Goal: Information Seeking & Learning: Learn about a topic

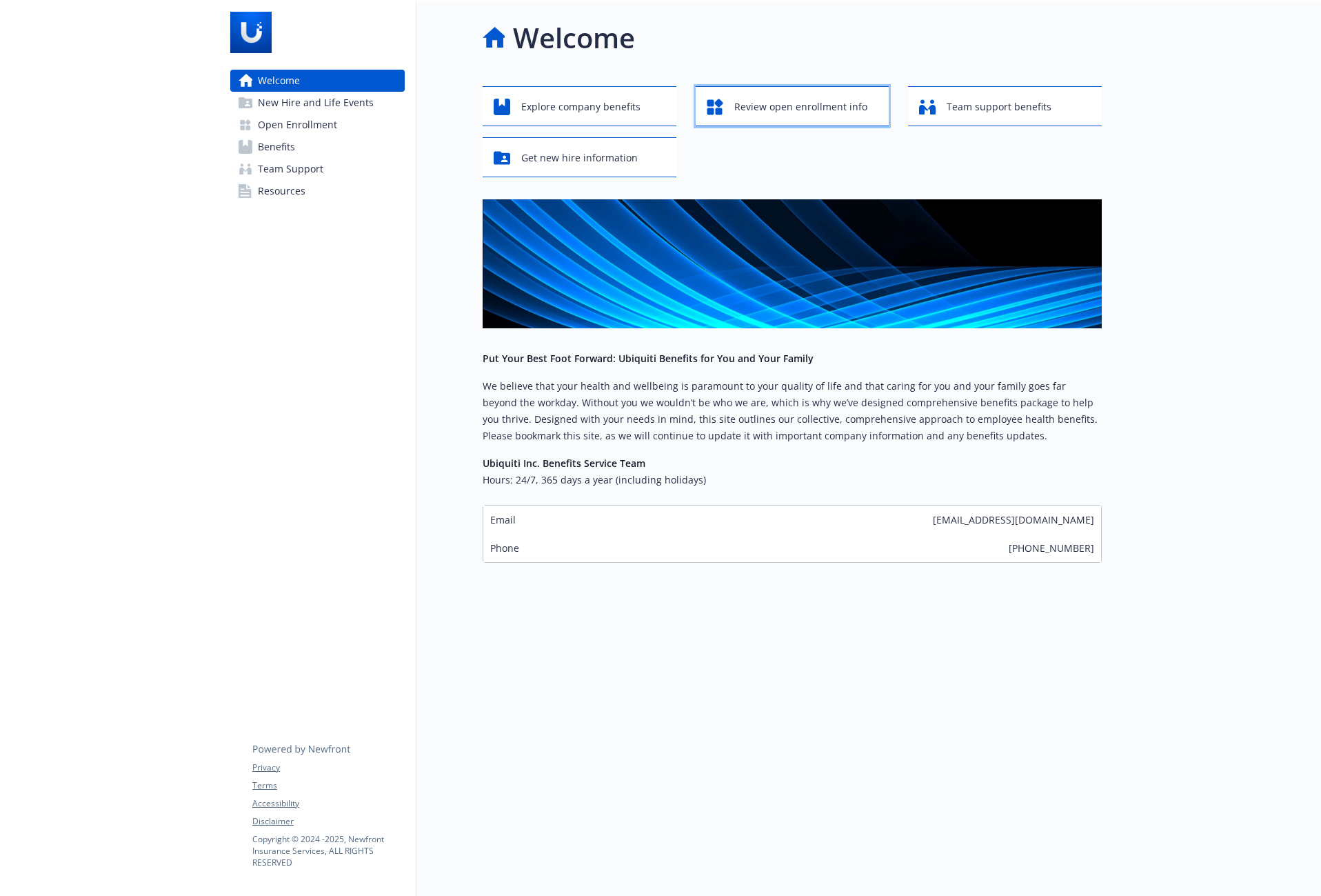
click at [775, 112] on span "Review open enrollment info" at bounding box center [800, 107] width 133 height 26
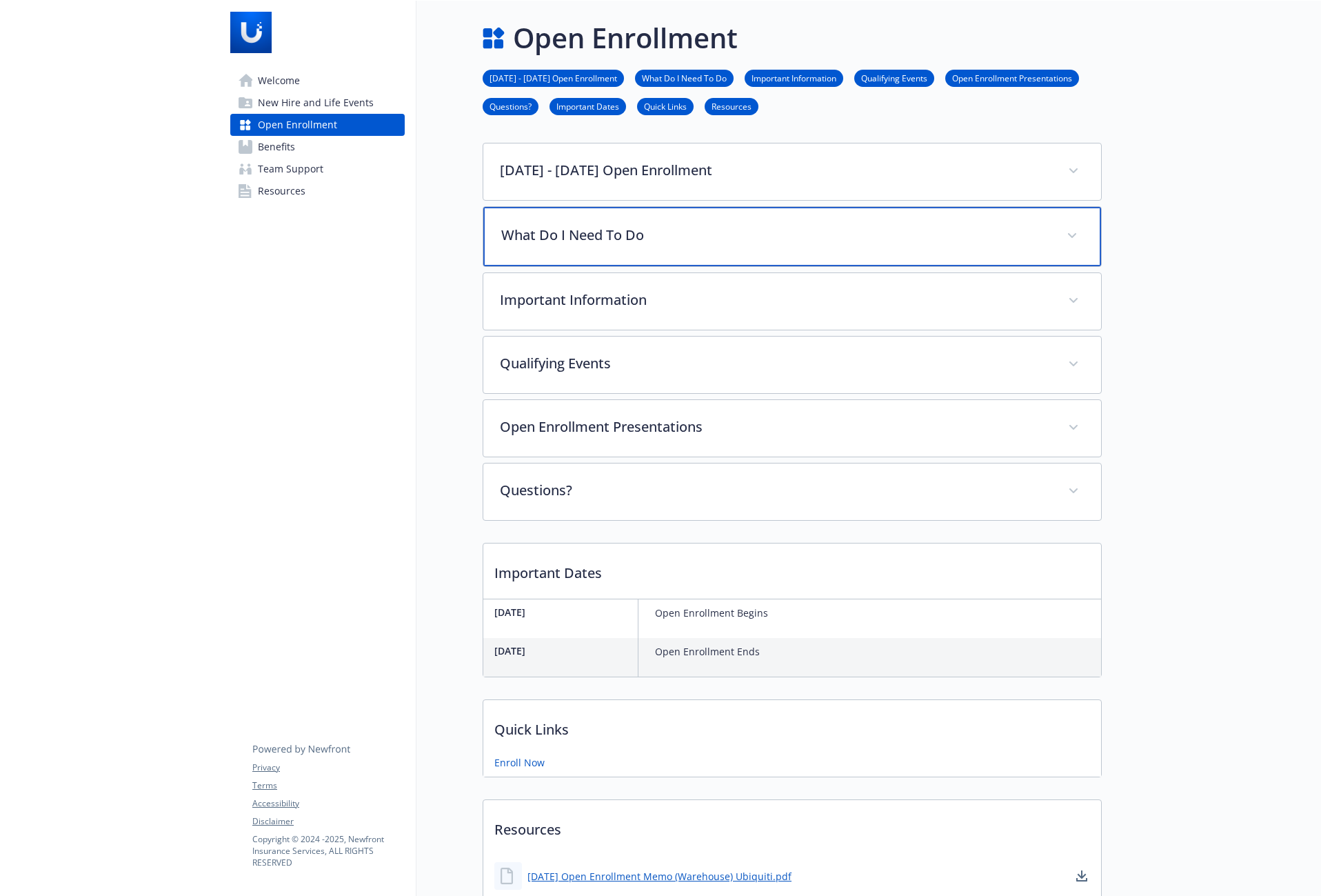
click at [953, 242] on p "What Do I Need To Do" at bounding box center [776, 235] width 549 height 21
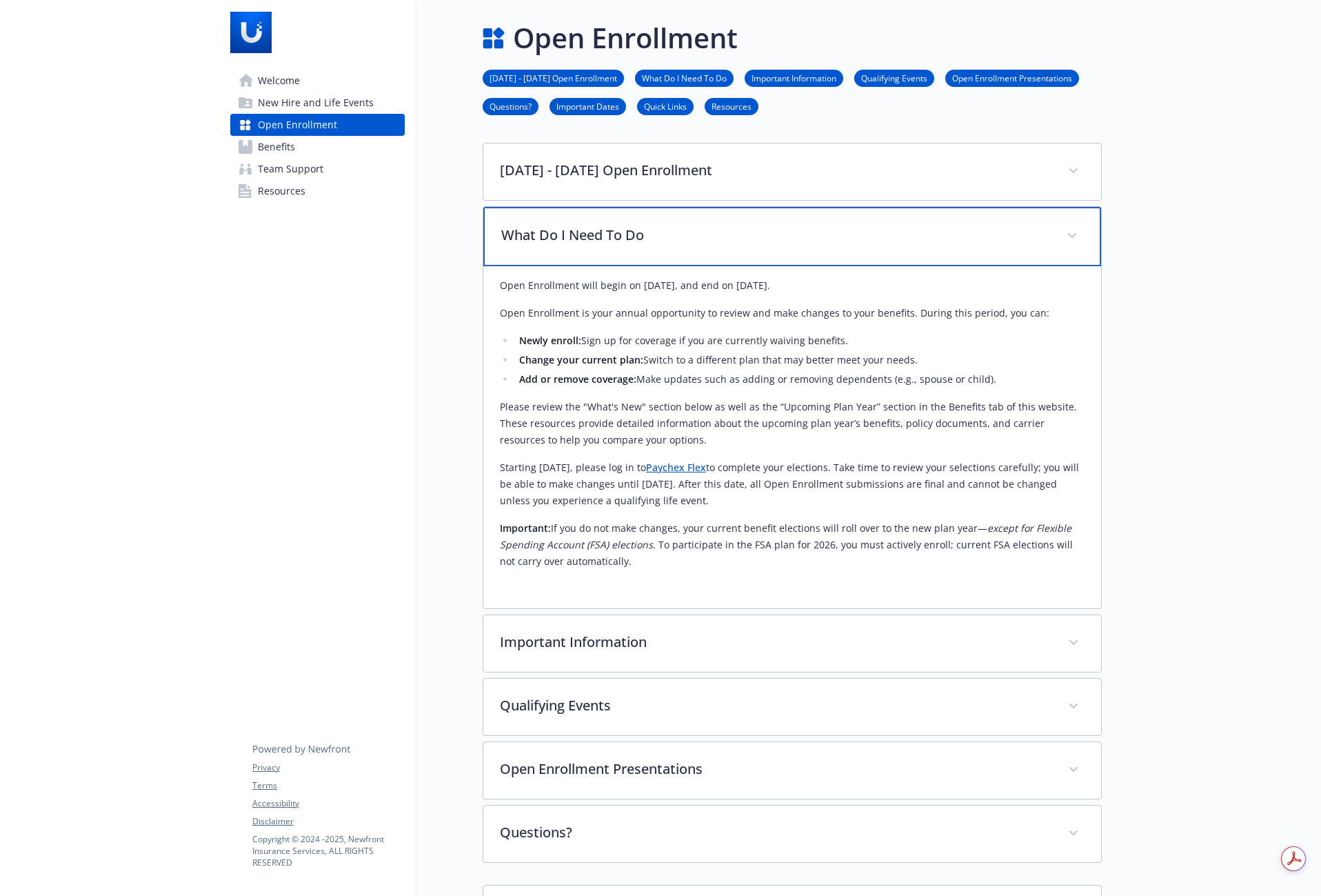
click at [951, 242] on p "What Do I Need To Do" at bounding box center [776, 235] width 549 height 21
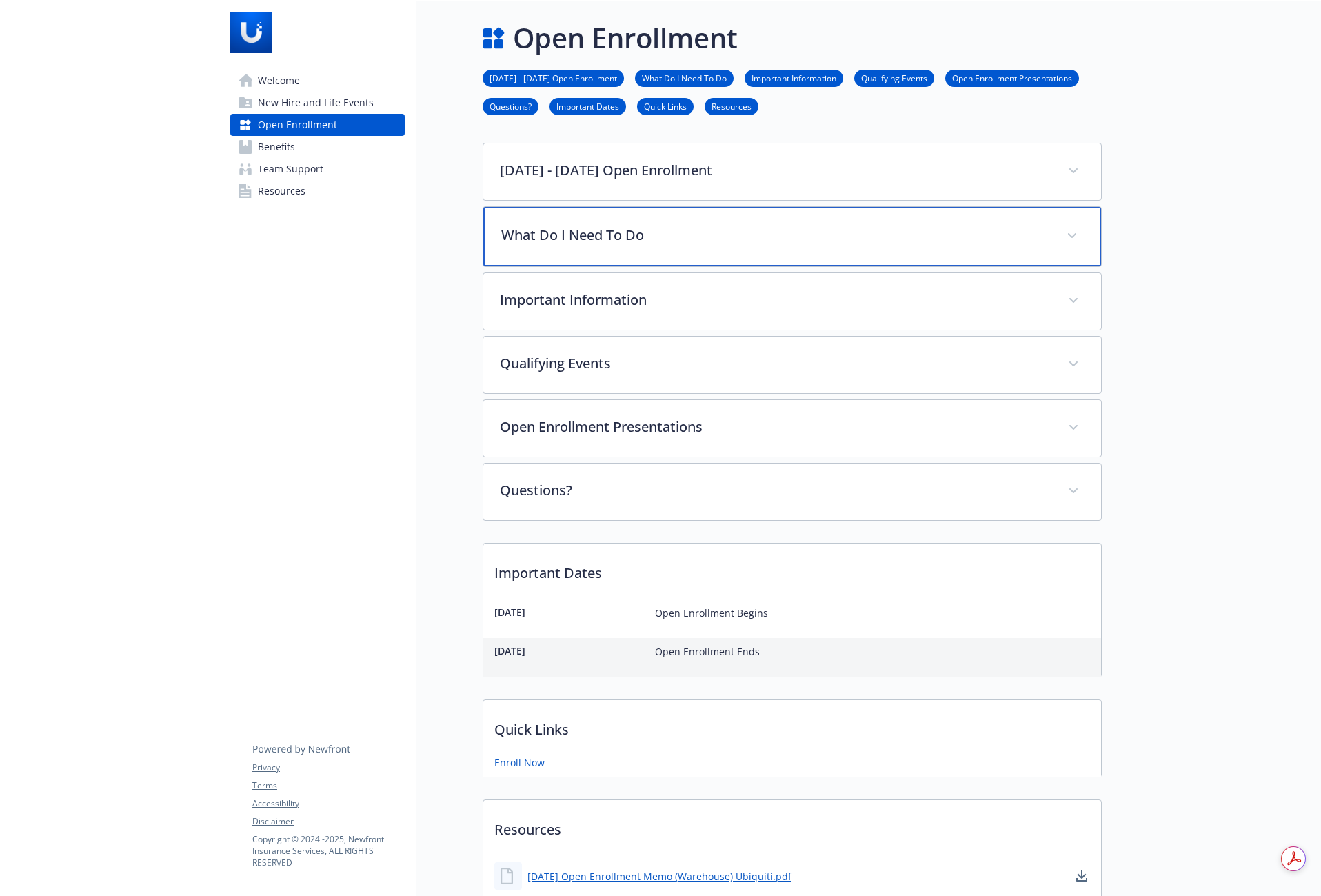
click at [947, 244] on p "What Do I Need To Do" at bounding box center [776, 235] width 549 height 21
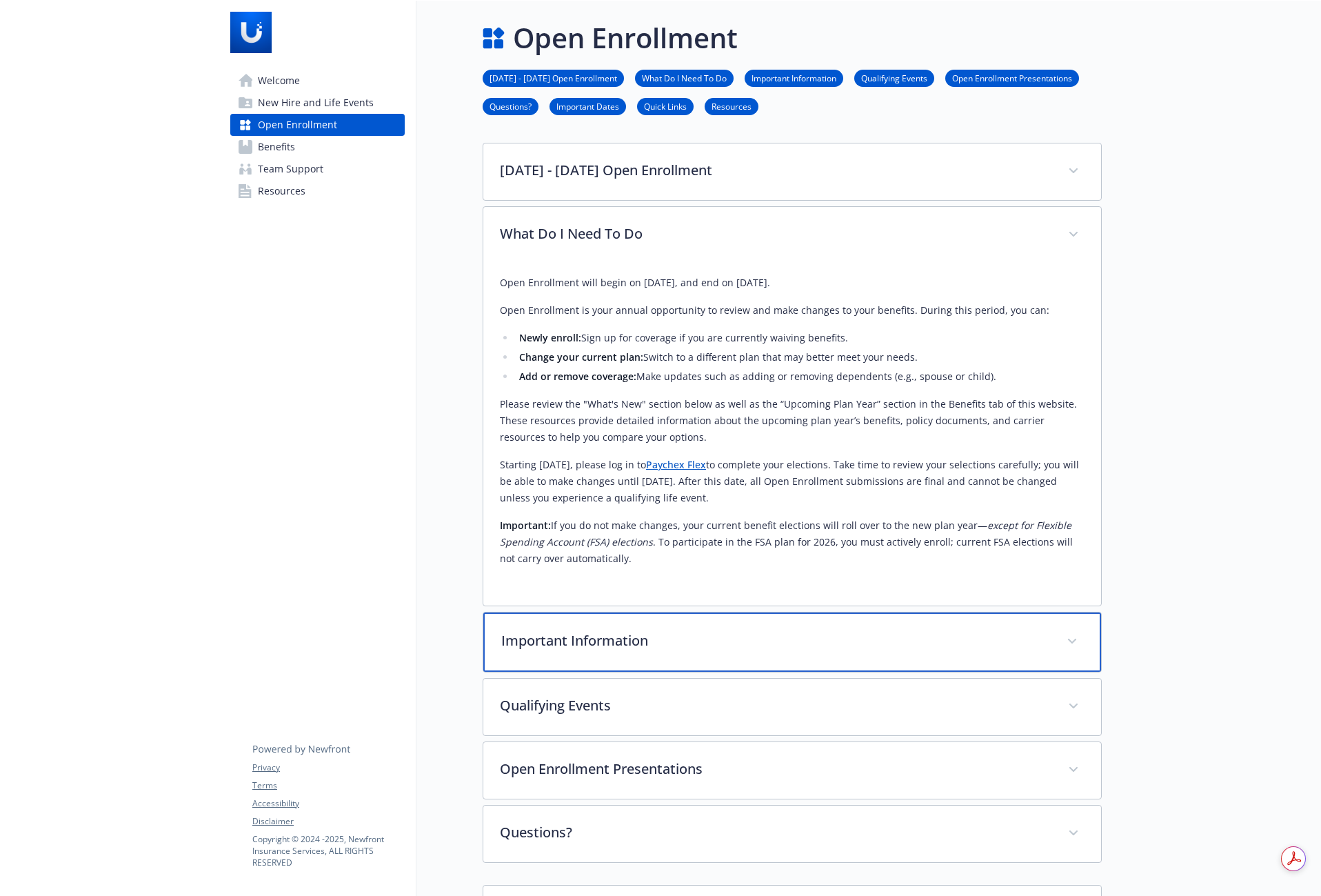
click at [751, 638] on p "Important Information" at bounding box center [776, 640] width 549 height 21
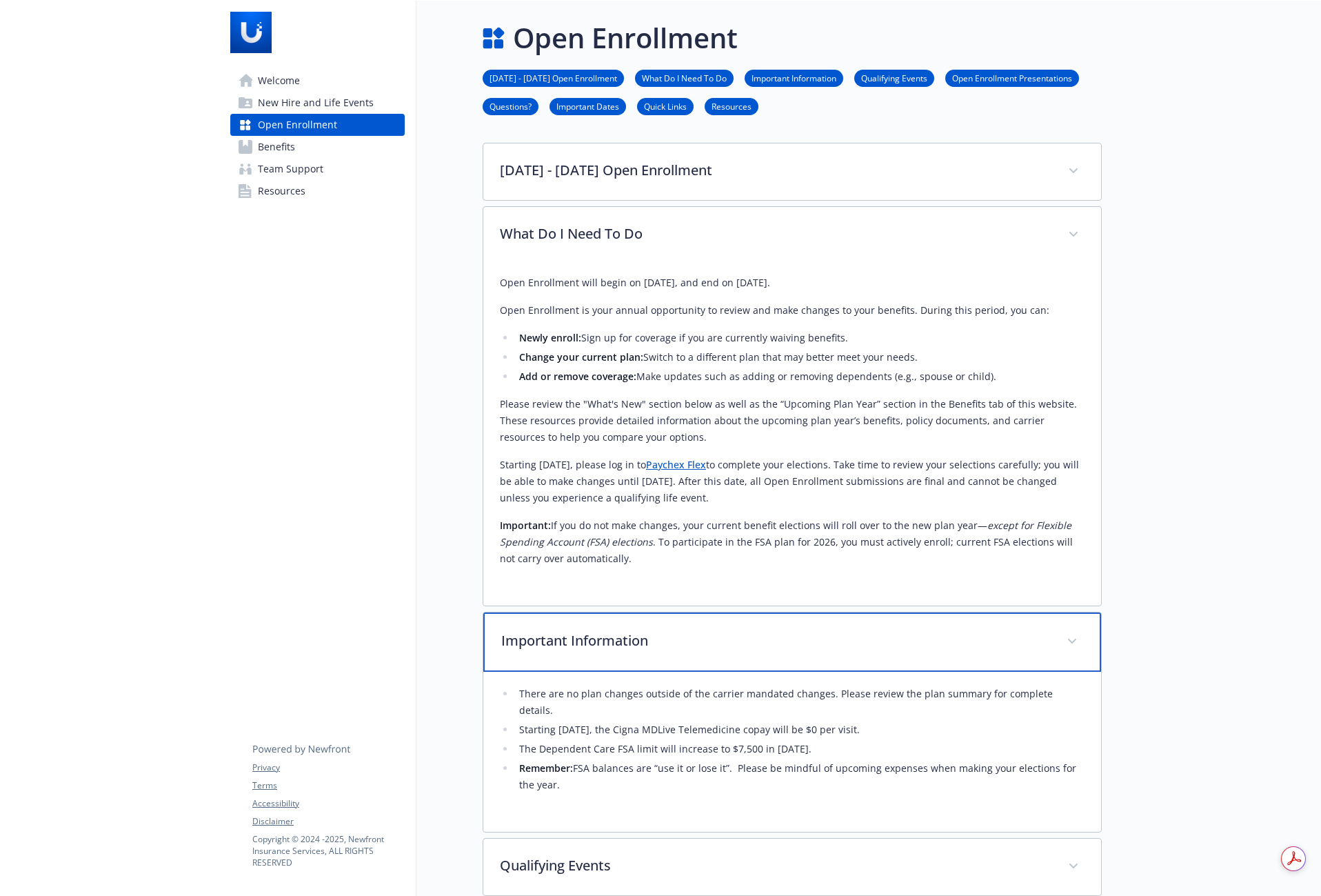
click at [793, 653] on div "Important Information" at bounding box center [791, 642] width 617 height 60
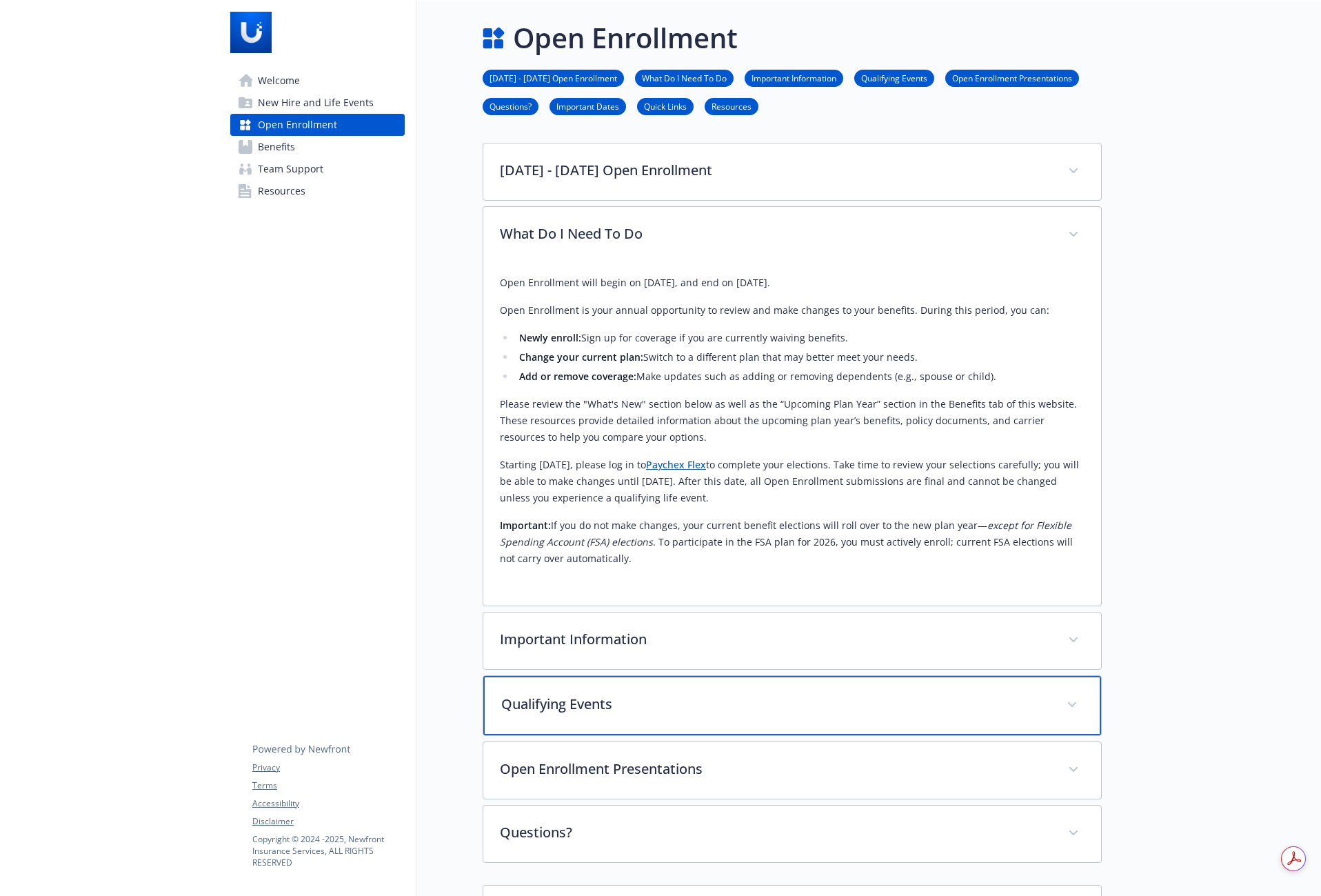
click at [771, 698] on p "Qualifying Events" at bounding box center [776, 705] width 549 height 21
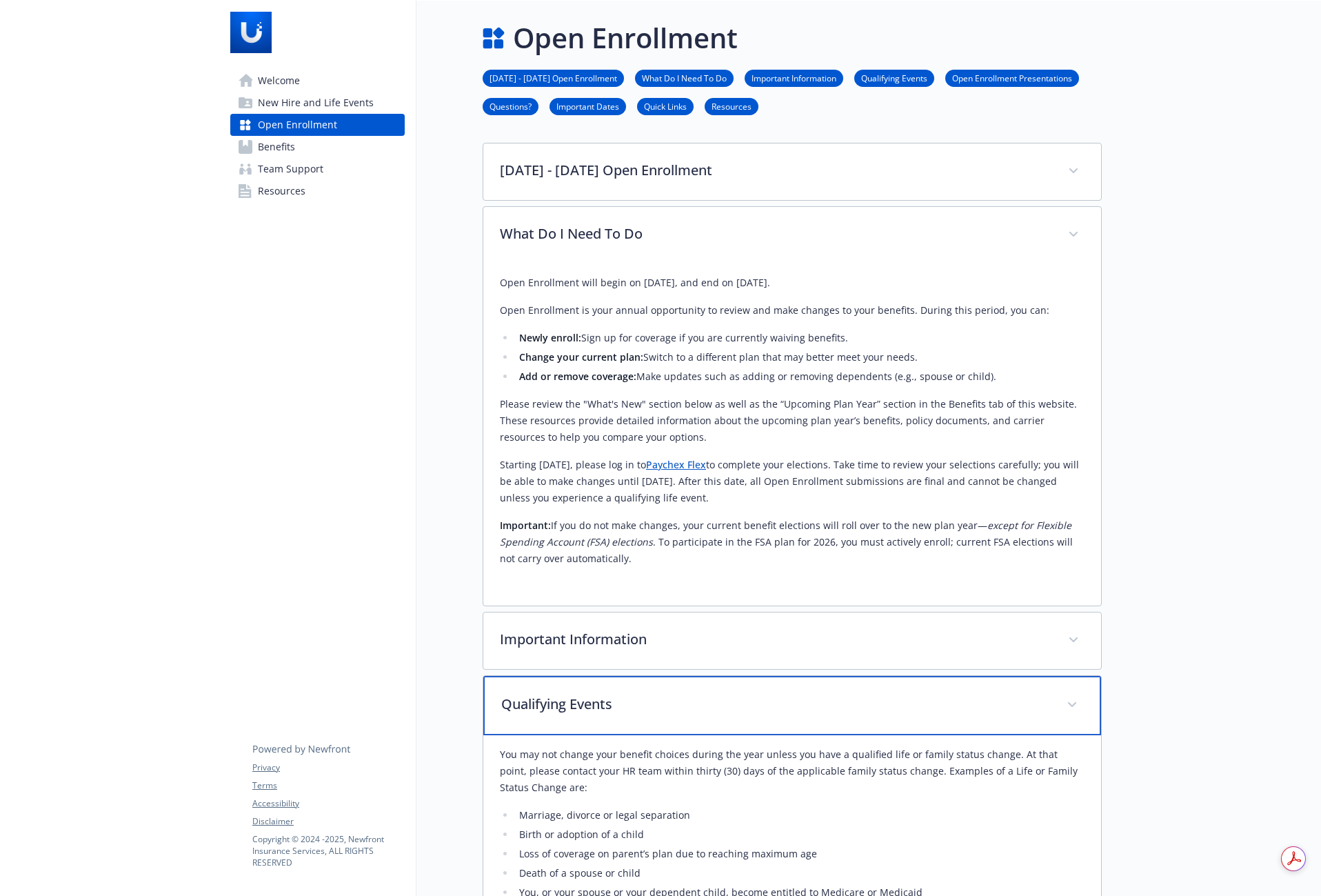
click at [771, 698] on p "Qualifying Events" at bounding box center [776, 705] width 549 height 21
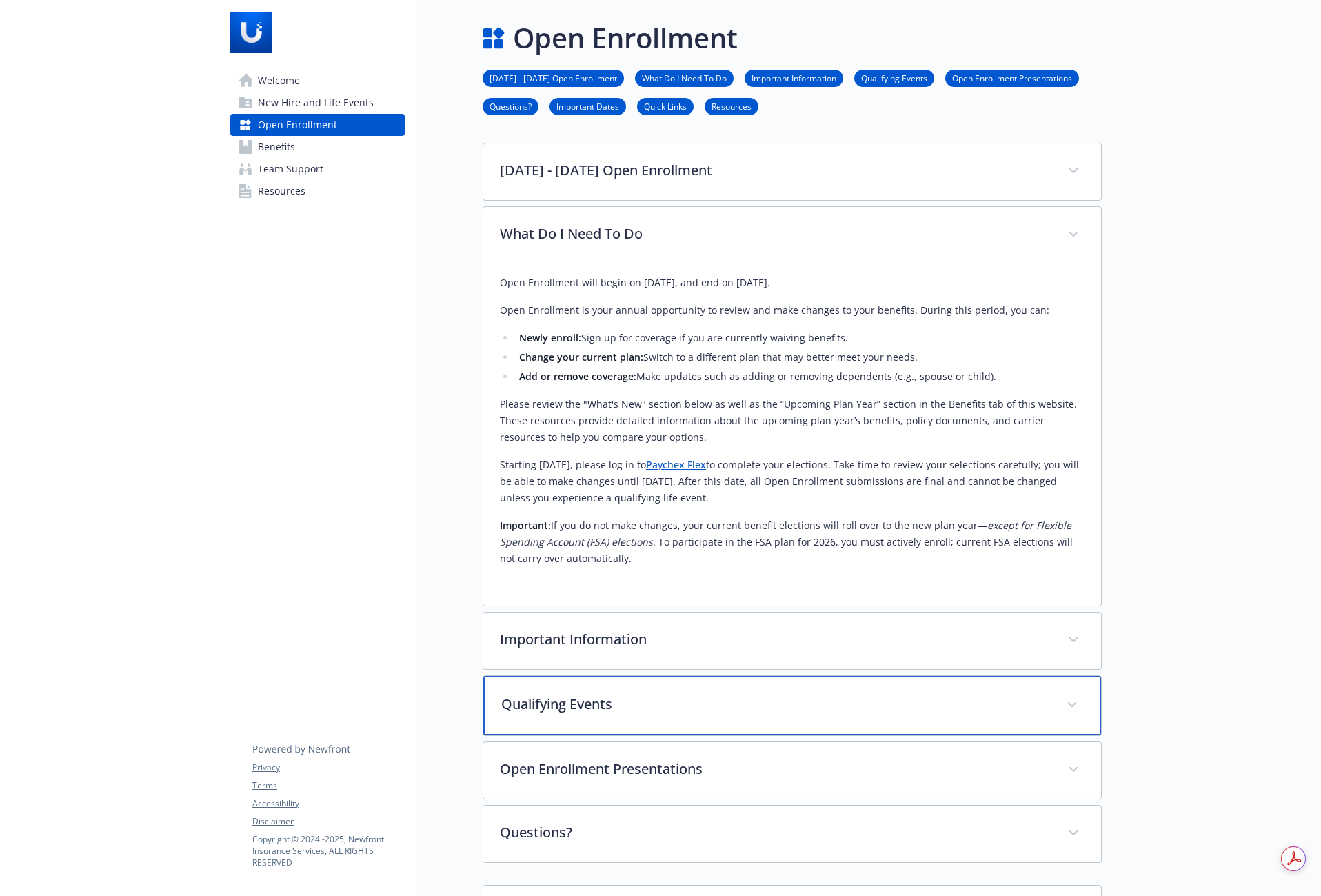
click at [772, 698] on p "Qualifying Events" at bounding box center [776, 705] width 549 height 21
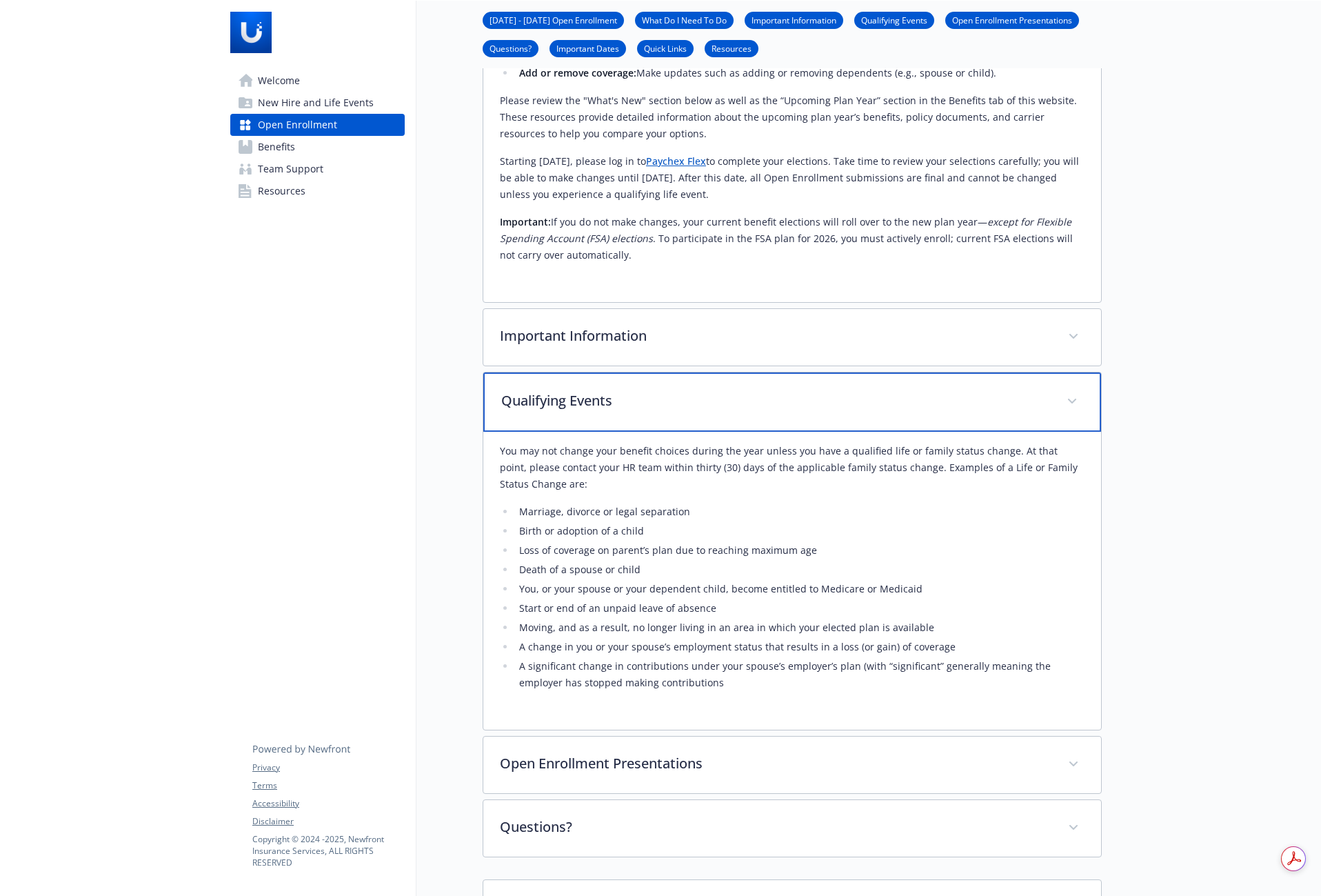
scroll to position [459, 0]
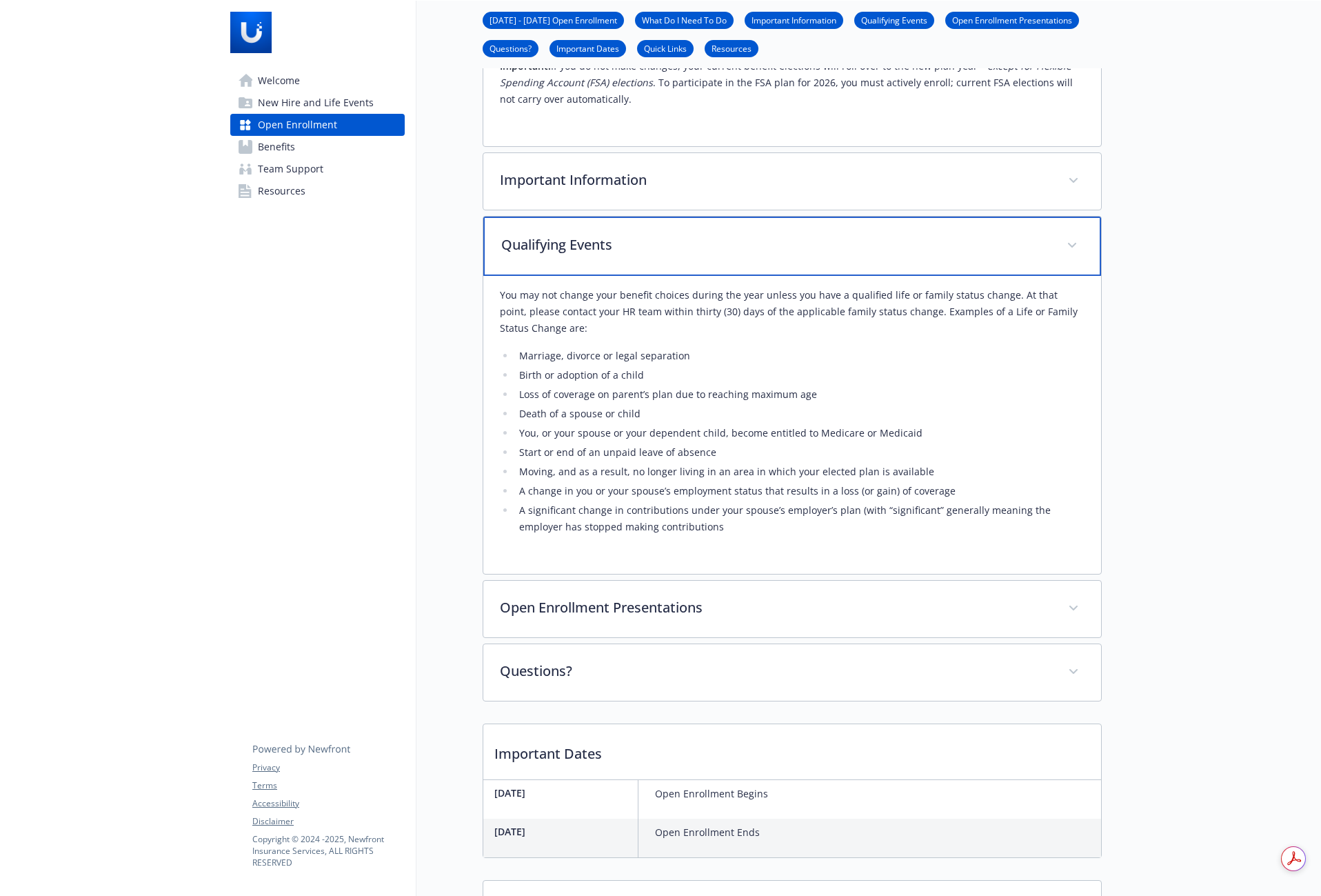
click at [663, 245] on p "Qualifying Events" at bounding box center [776, 245] width 549 height 21
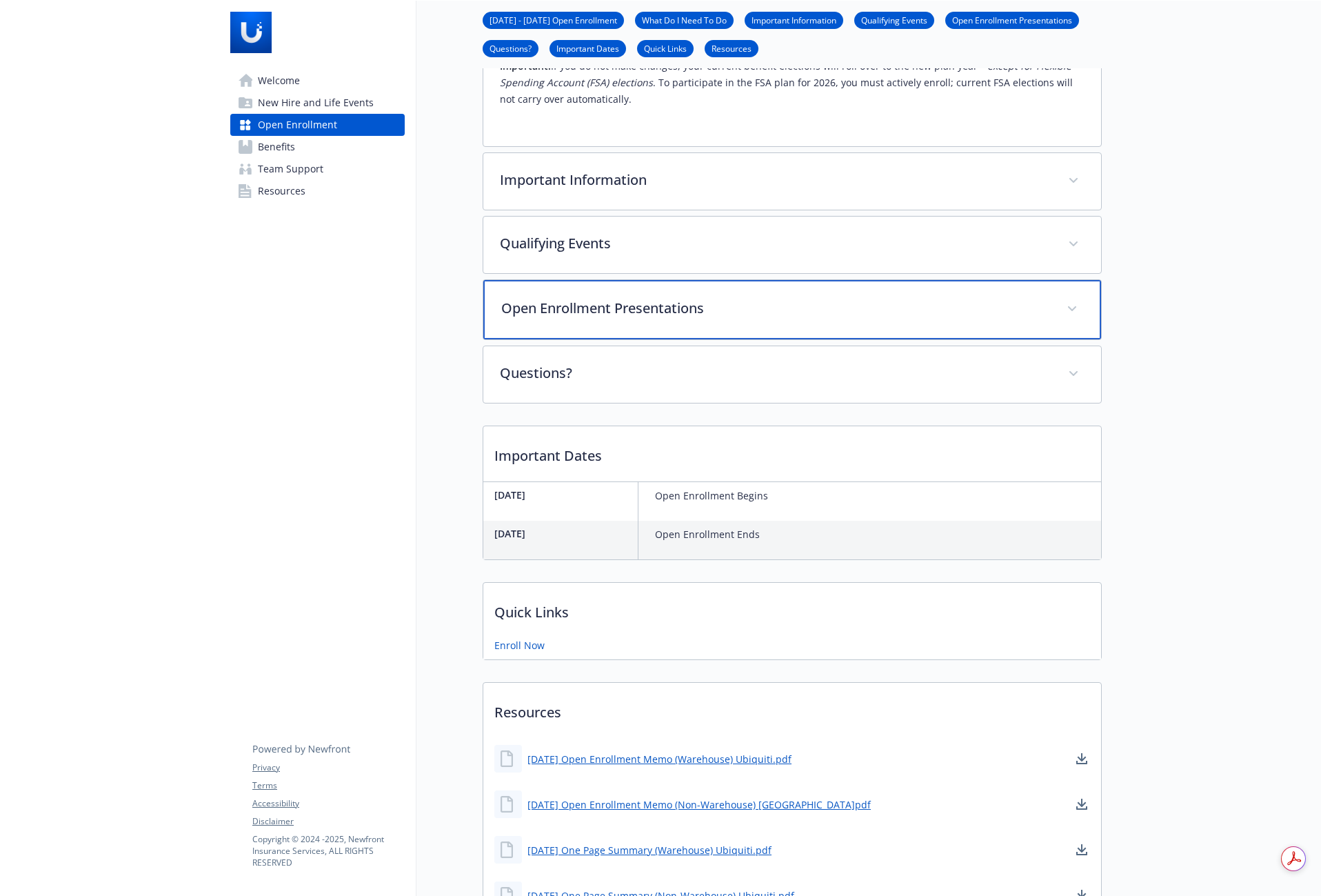
click at [630, 322] on div "Open Enrollment Presentations" at bounding box center [791, 310] width 617 height 60
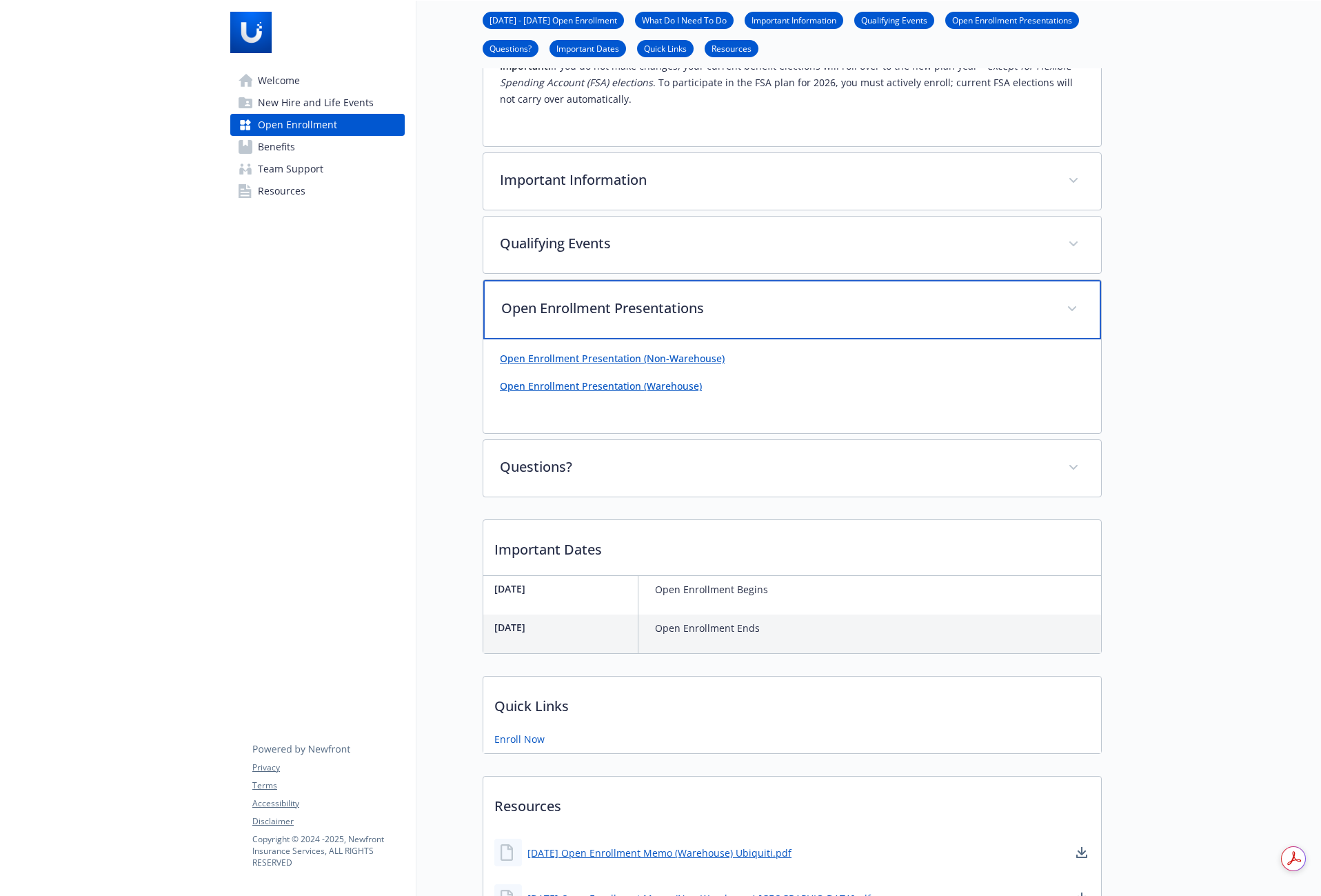
click at [630, 322] on div "Open Enrollment Presentations" at bounding box center [791, 310] width 617 height 60
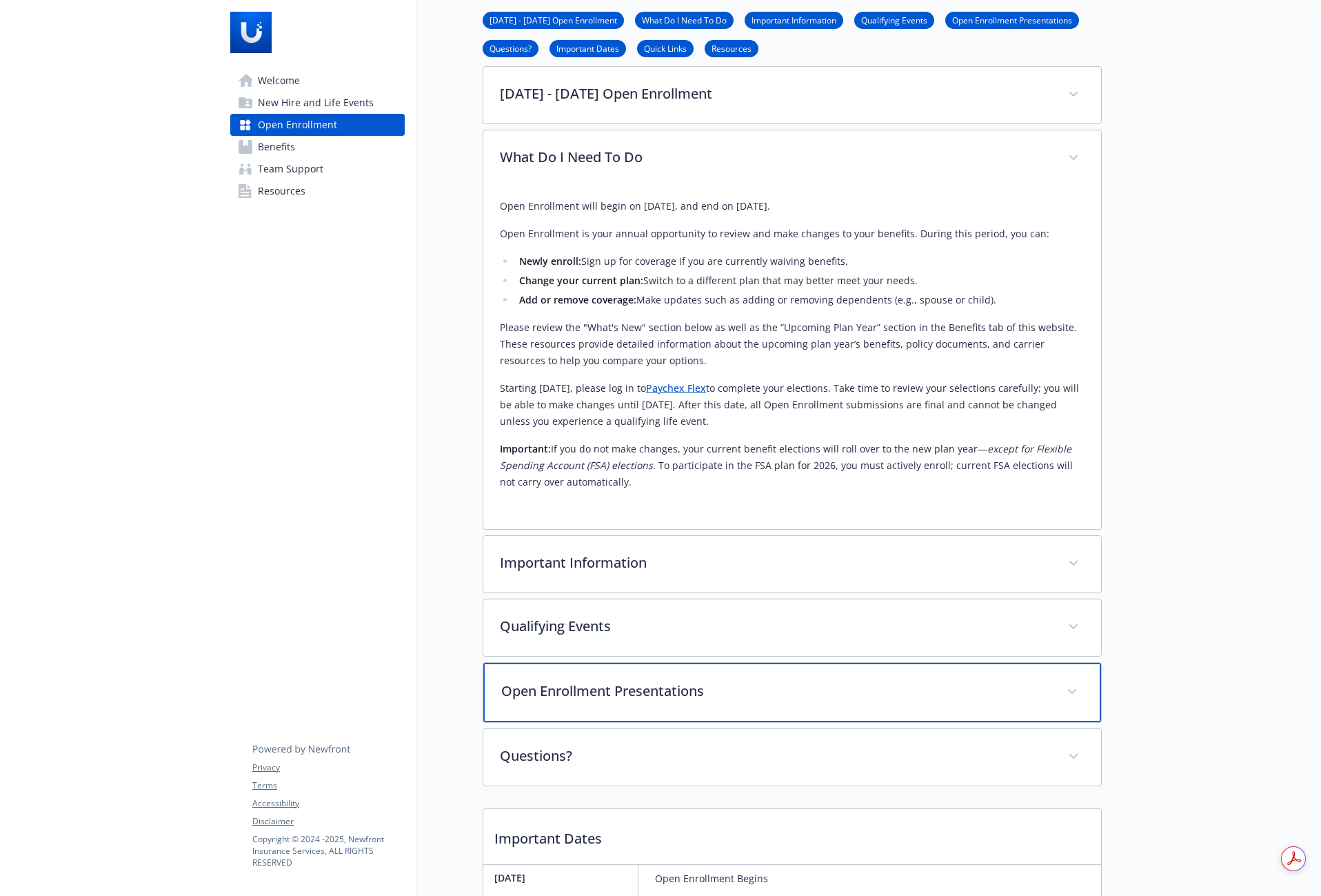
scroll to position [0, 0]
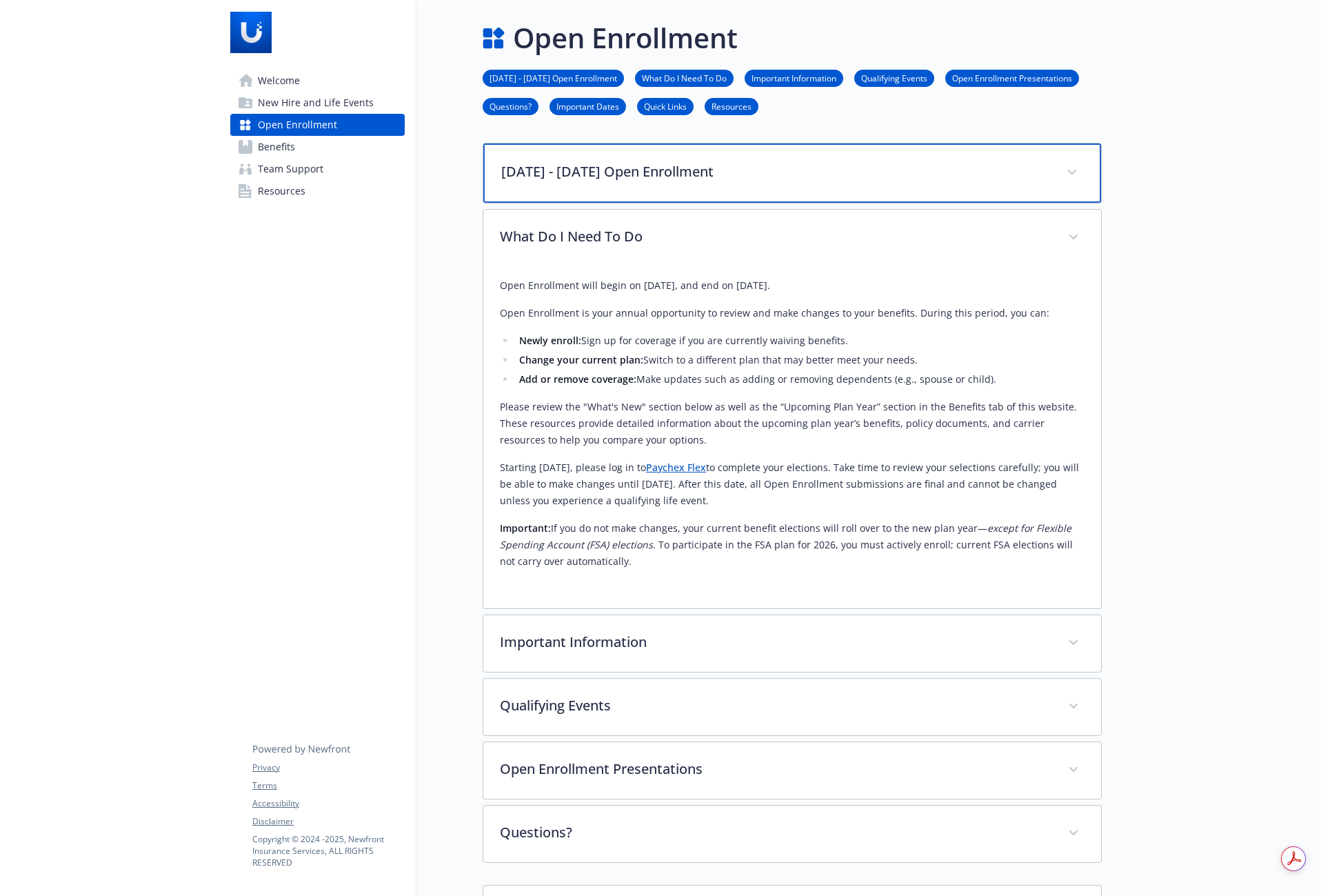
click at [899, 191] on div "[DATE] - [DATE] Open Enrollment" at bounding box center [791, 173] width 617 height 60
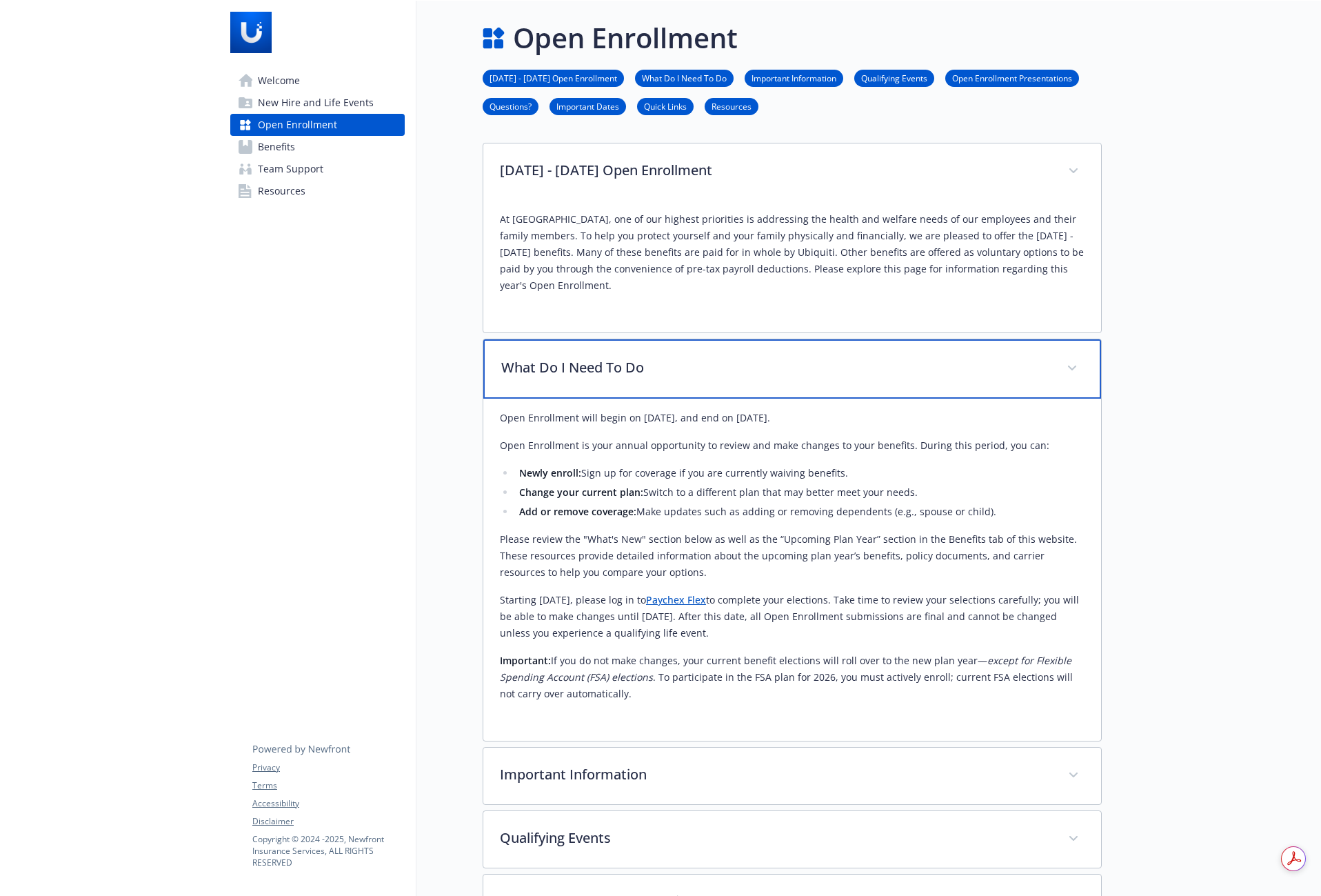
click at [1068, 358] on span at bounding box center [1072, 368] width 22 height 22
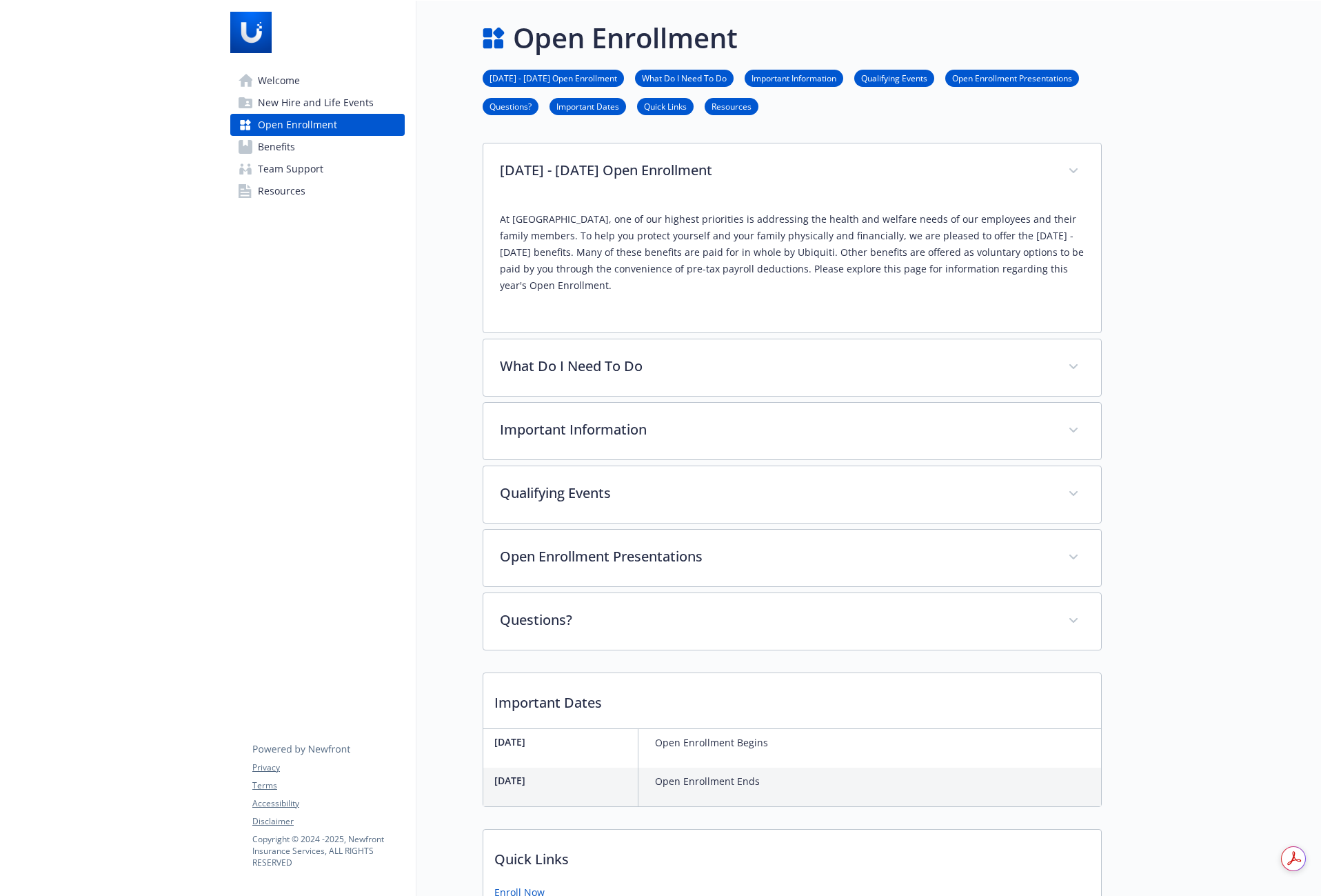
click at [492, 107] on link "Questions?" at bounding box center [510, 105] width 56 height 13
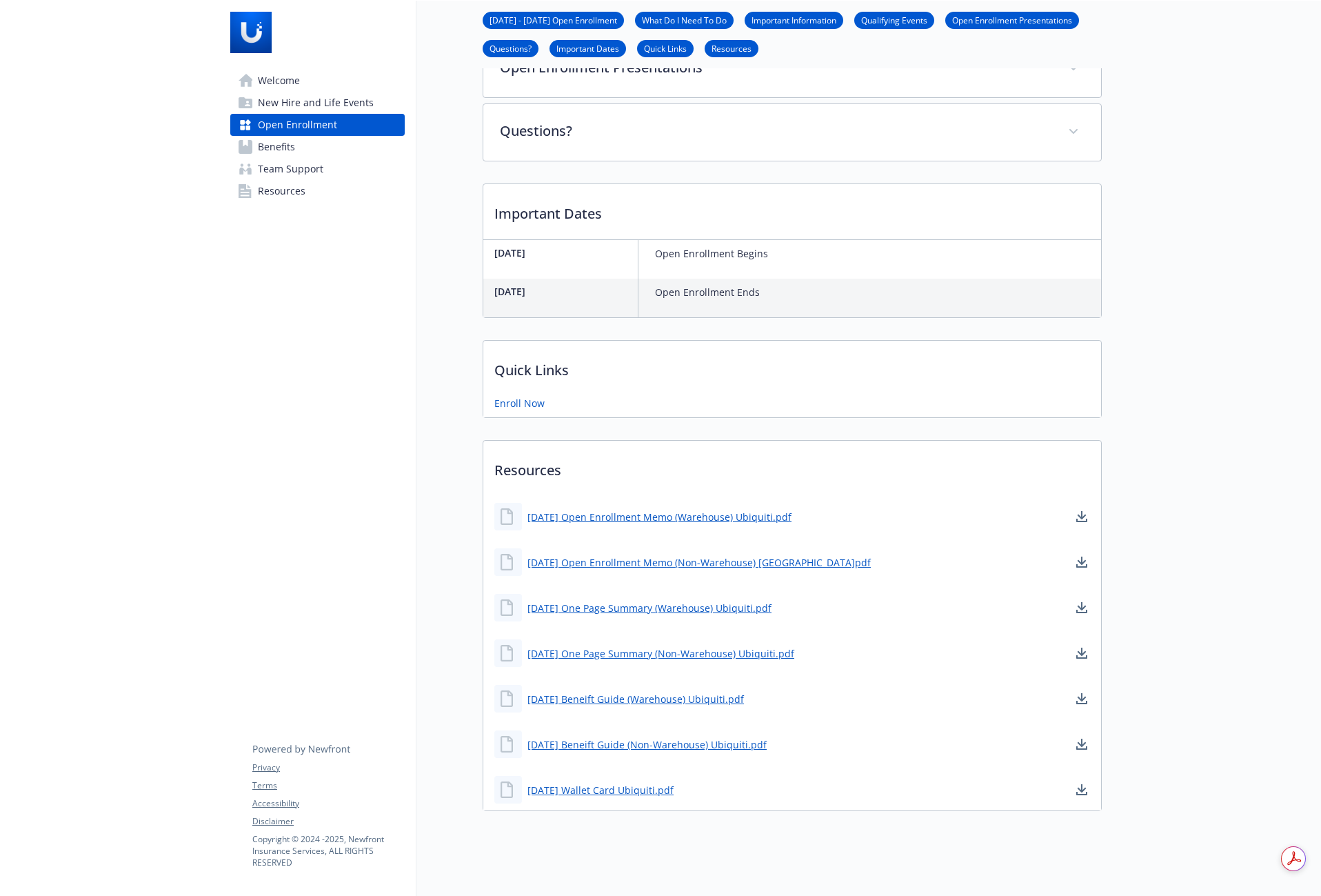
scroll to position [492, 11]
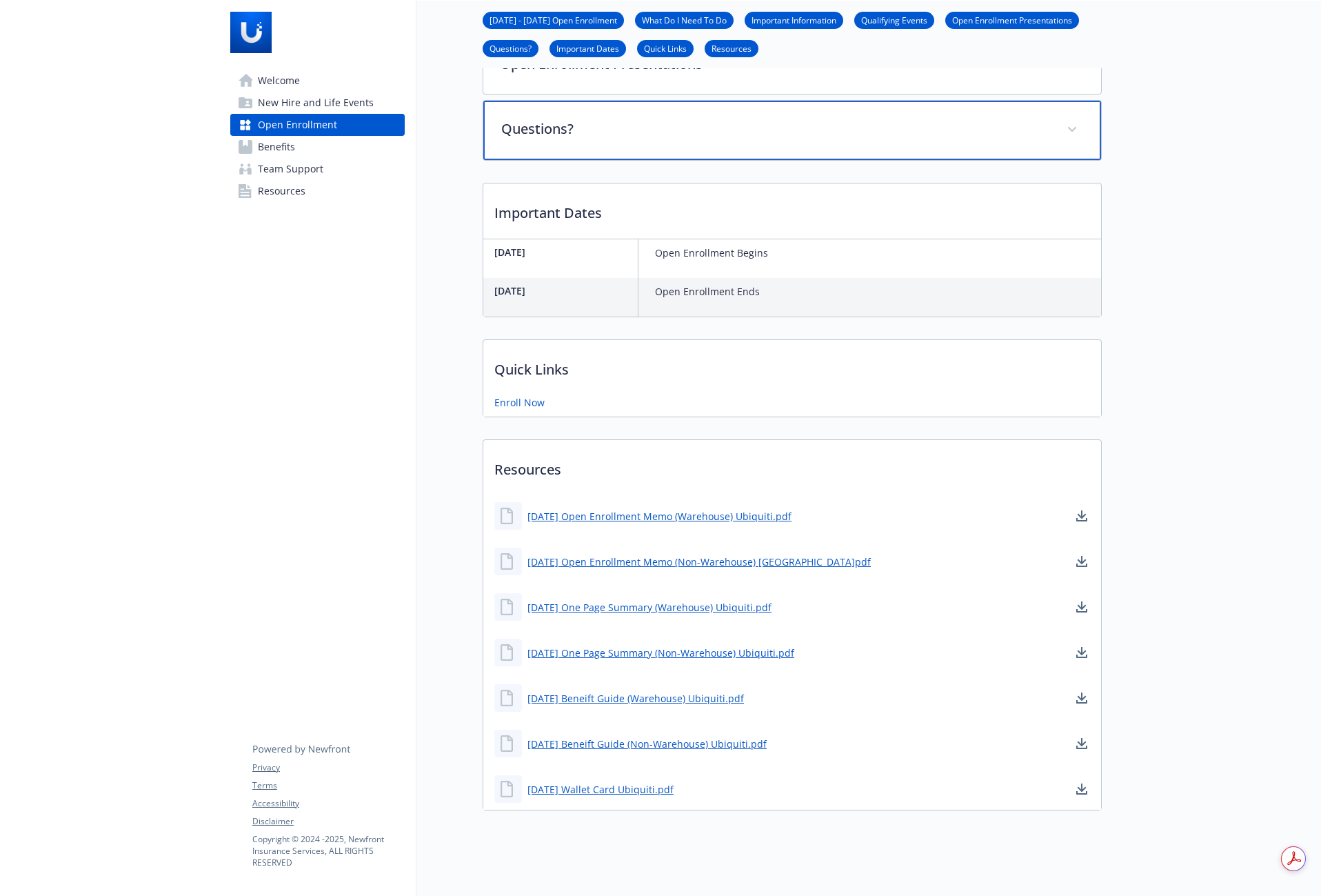
click at [667, 119] on p "Questions?" at bounding box center [776, 129] width 549 height 21
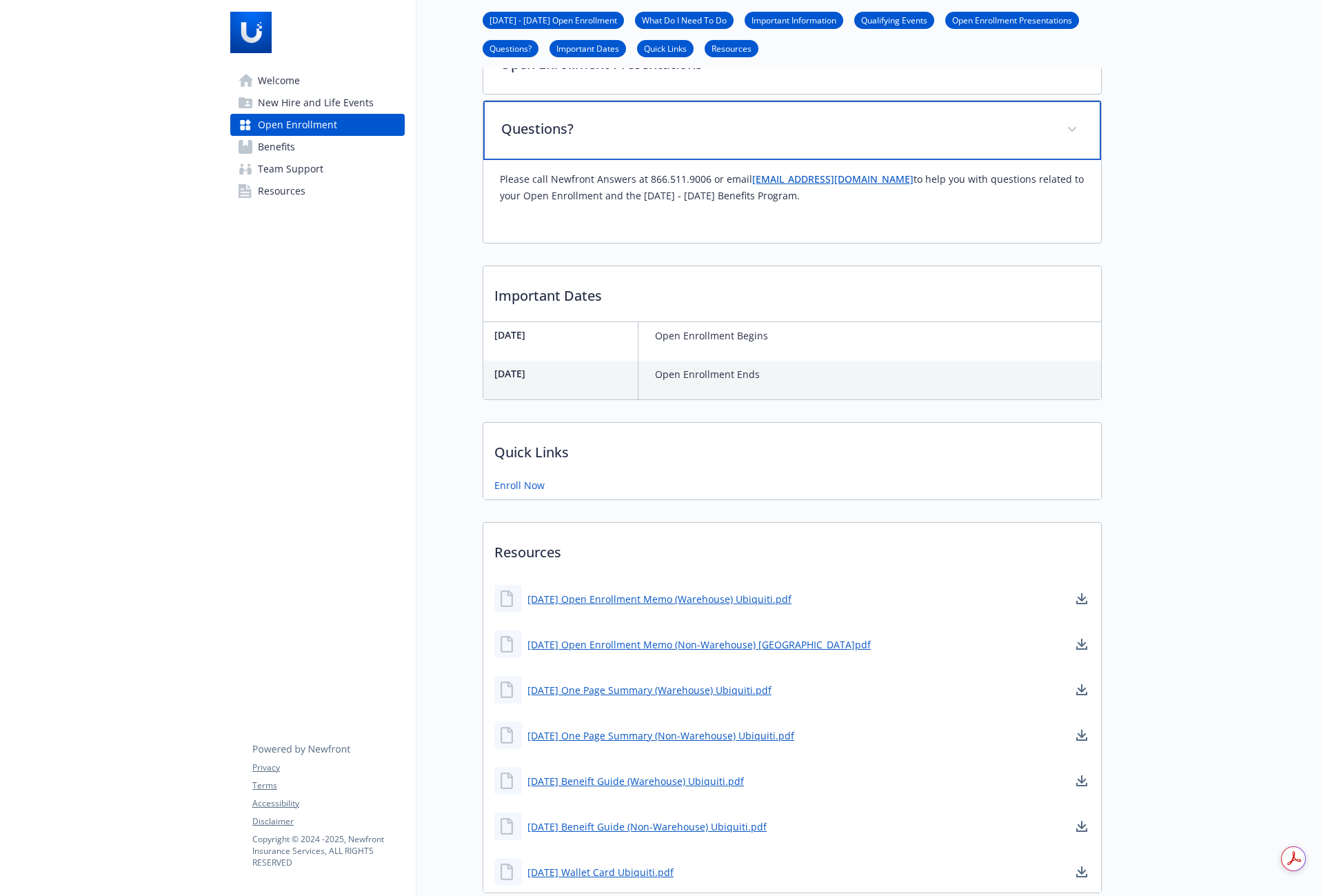
click at [668, 119] on p "Questions?" at bounding box center [776, 129] width 549 height 21
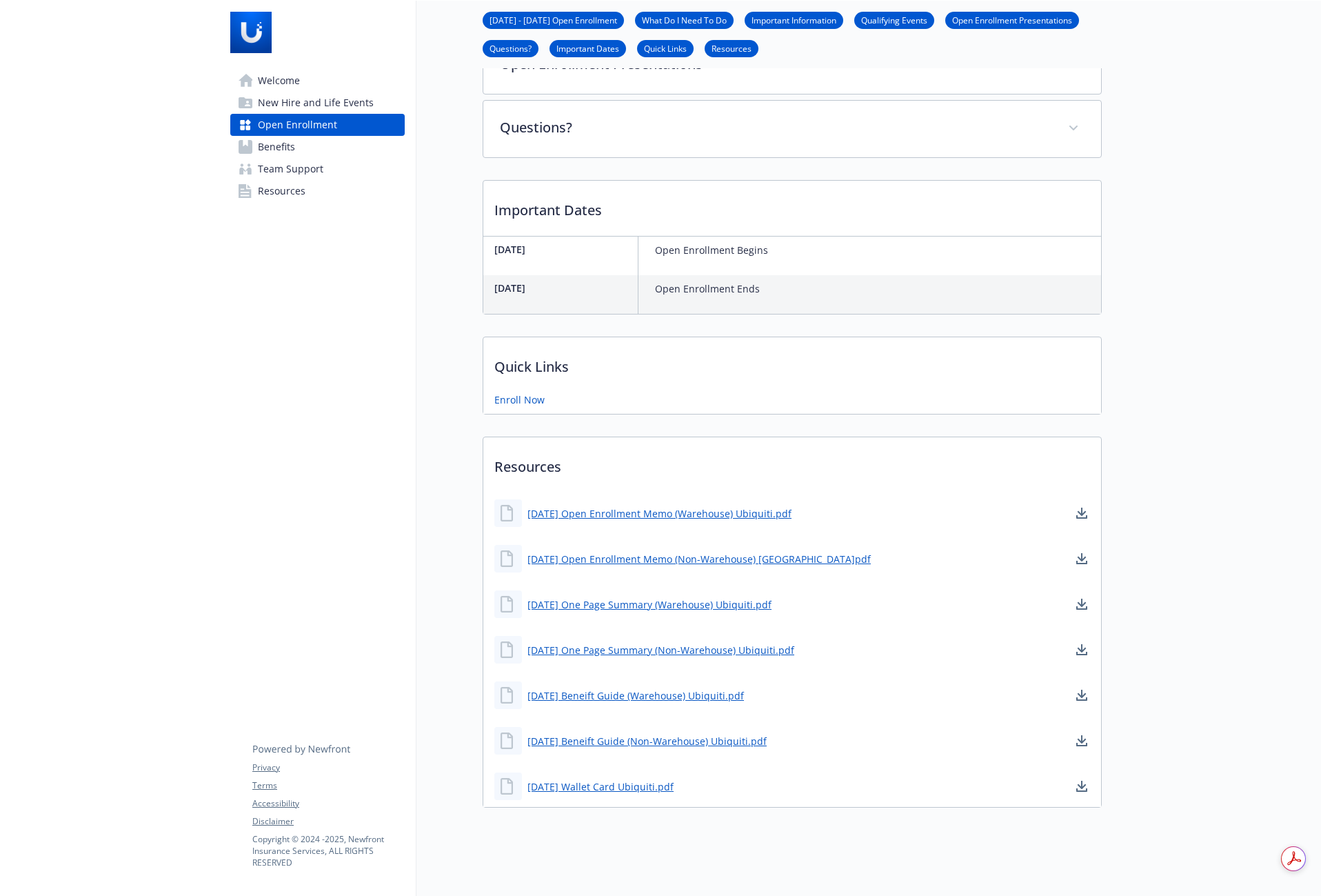
click at [278, 147] on span "Benefits" at bounding box center [277, 147] width 37 height 22
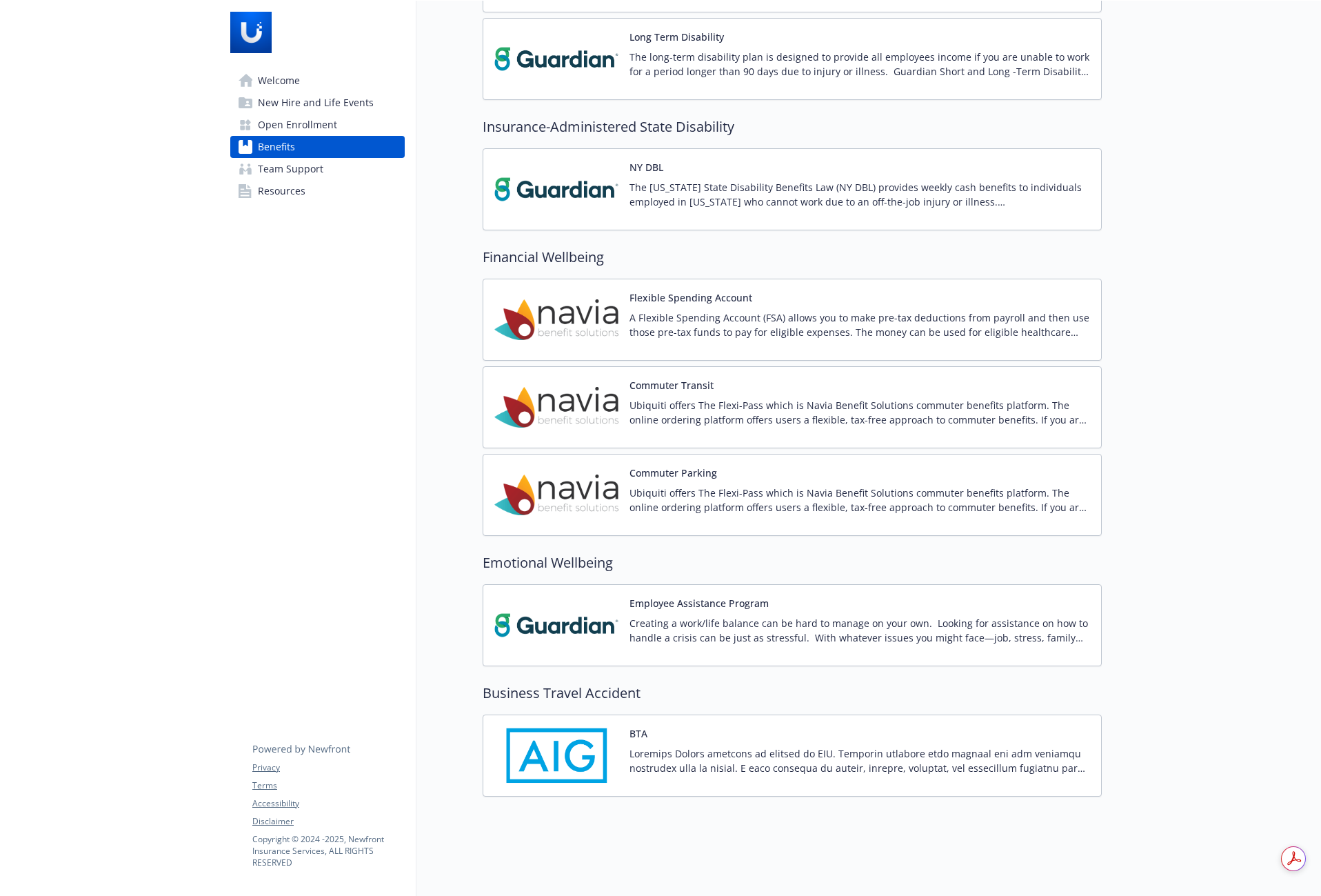
scroll to position [1183, 11]
click at [713, 759] on p at bounding box center [860, 760] width 460 height 29
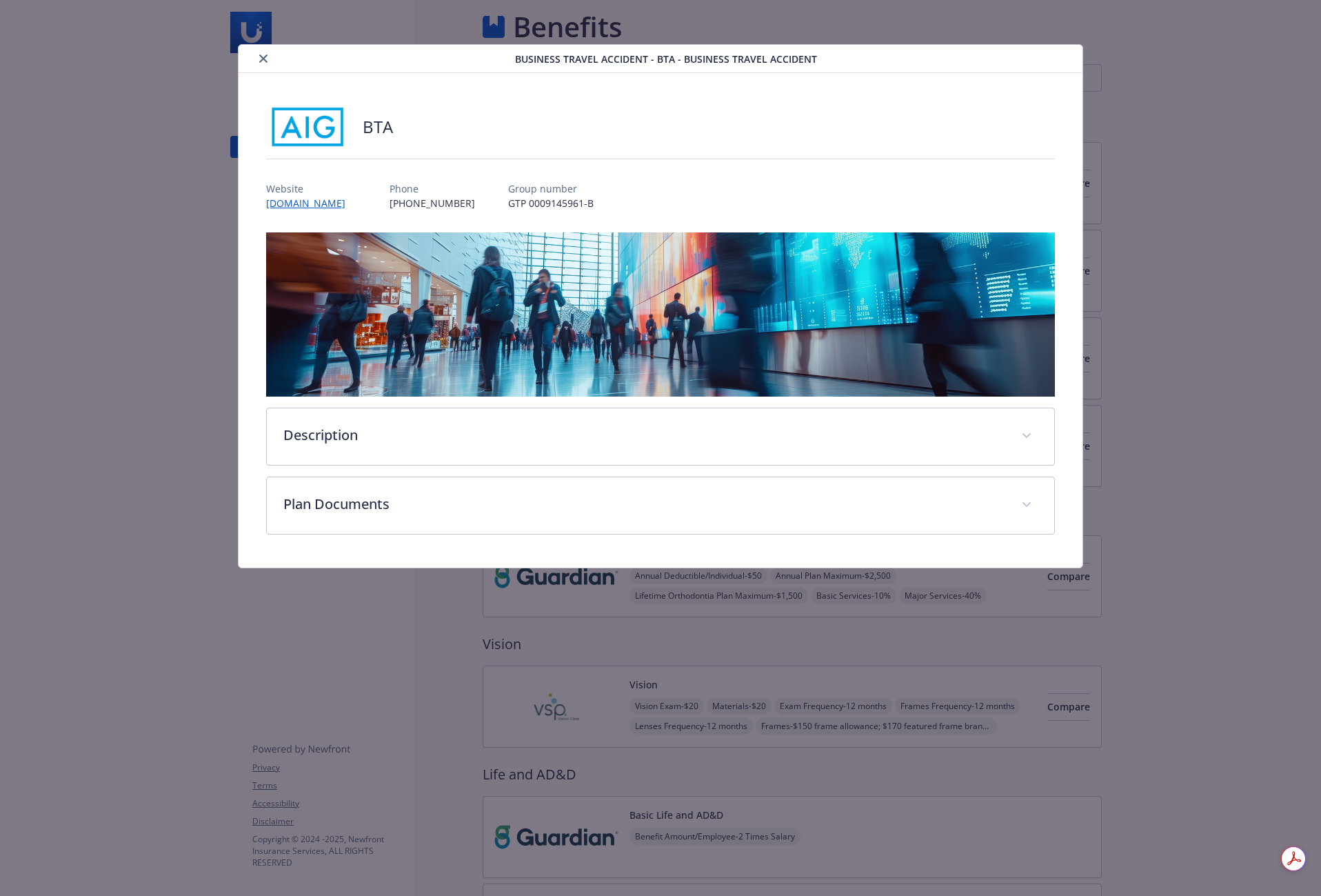
scroll to position [1183, 11]
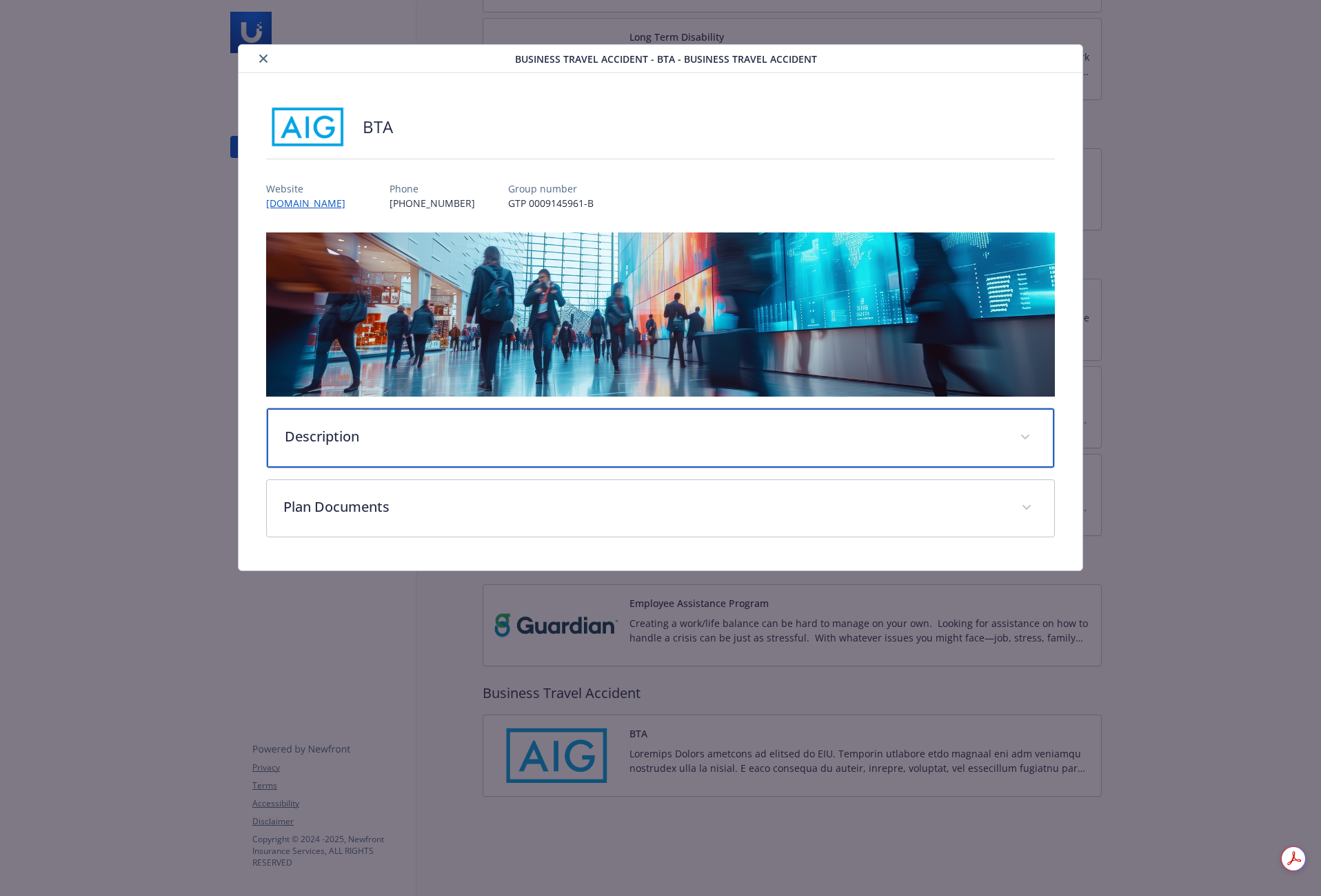
click at [475, 444] on div "Description" at bounding box center [660, 438] width 787 height 60
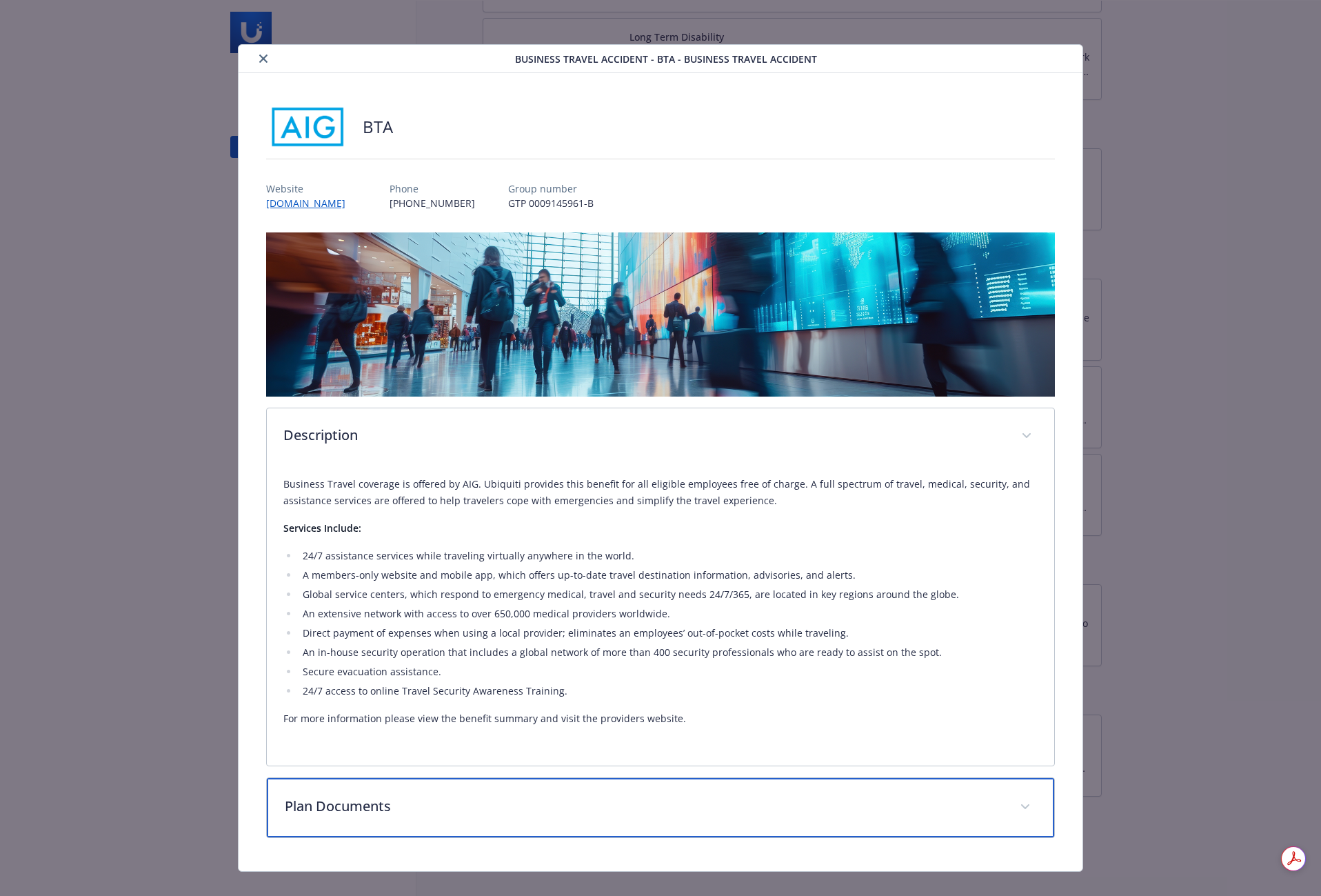
click at [447, 800] on p "Plan Documents" at bounding box center [644, 806] width 718 height 21
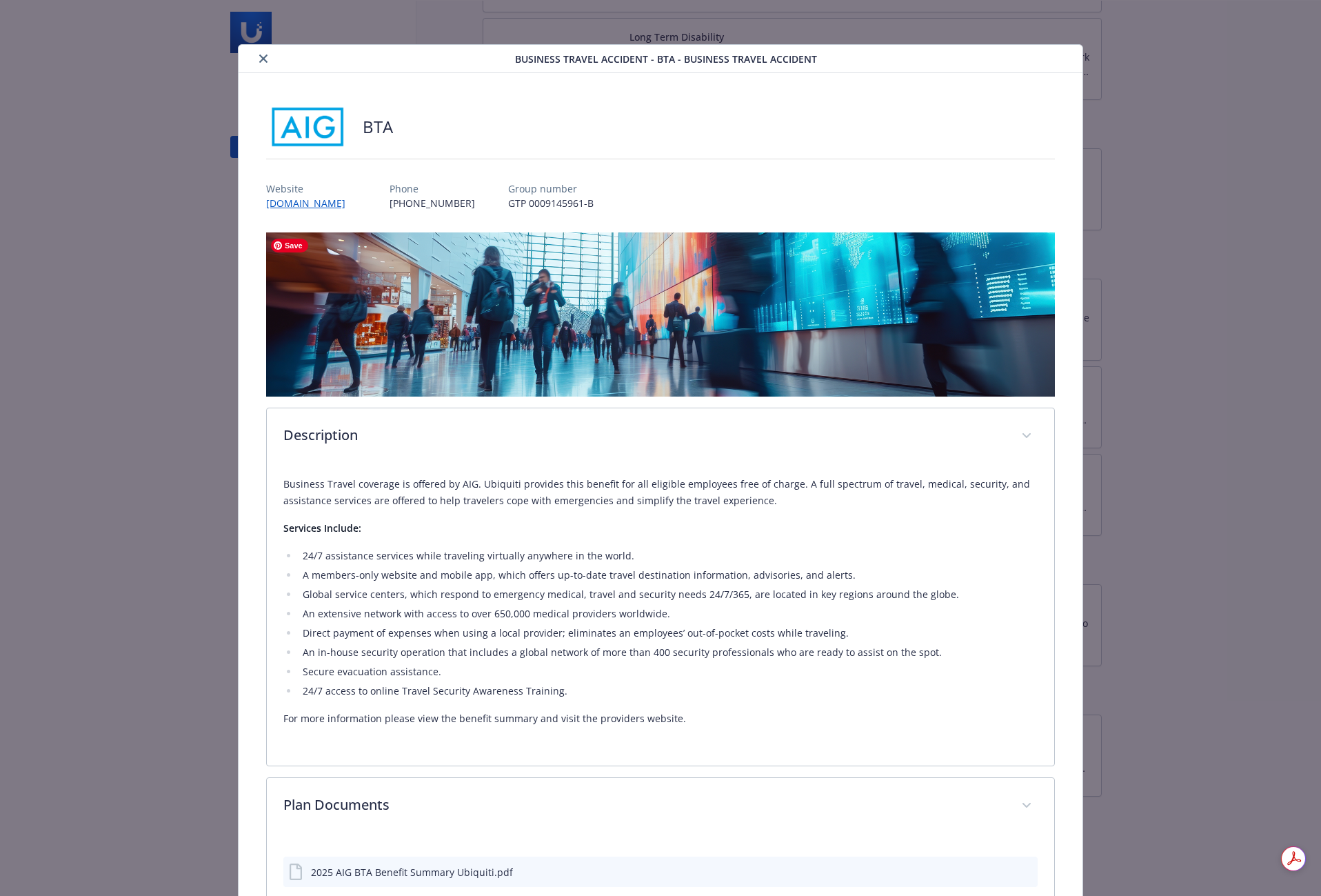
drag, startPoint x: 1065, startPoint y: 345, endPoint x: 1052, endPoint y: 351, distance: 14.3
click at [1065, 345] on div "BTA Website [DOMAIN_NAME] Phone [PHONE_NUMBER] Group number GTP 0009145961-B De…" at bounding box center [660, 510] width 844 height 875
click at [258, 62] on button "close" at bounding box center [263, 58] width 17 height 17
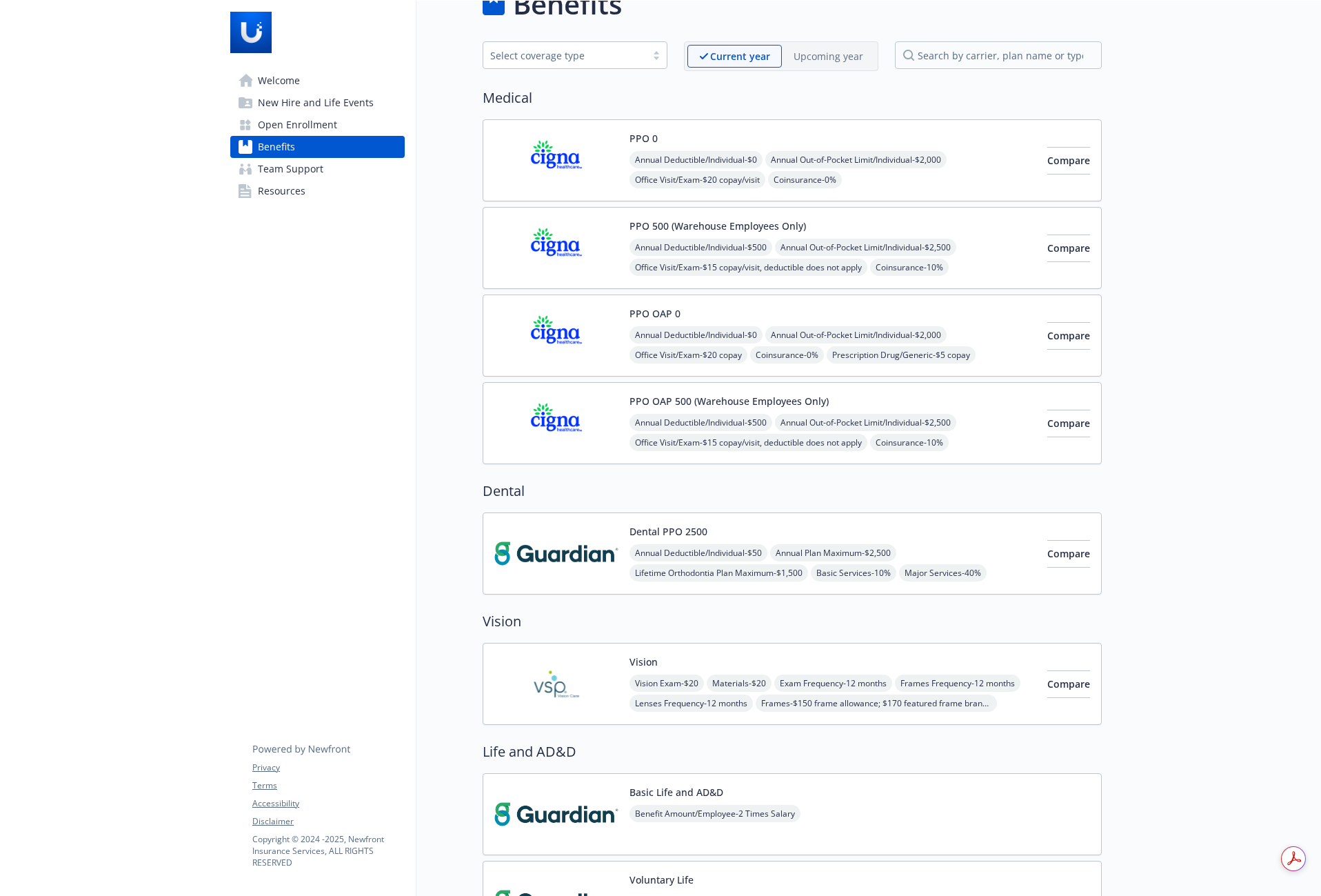
scroll to position [0, 11]
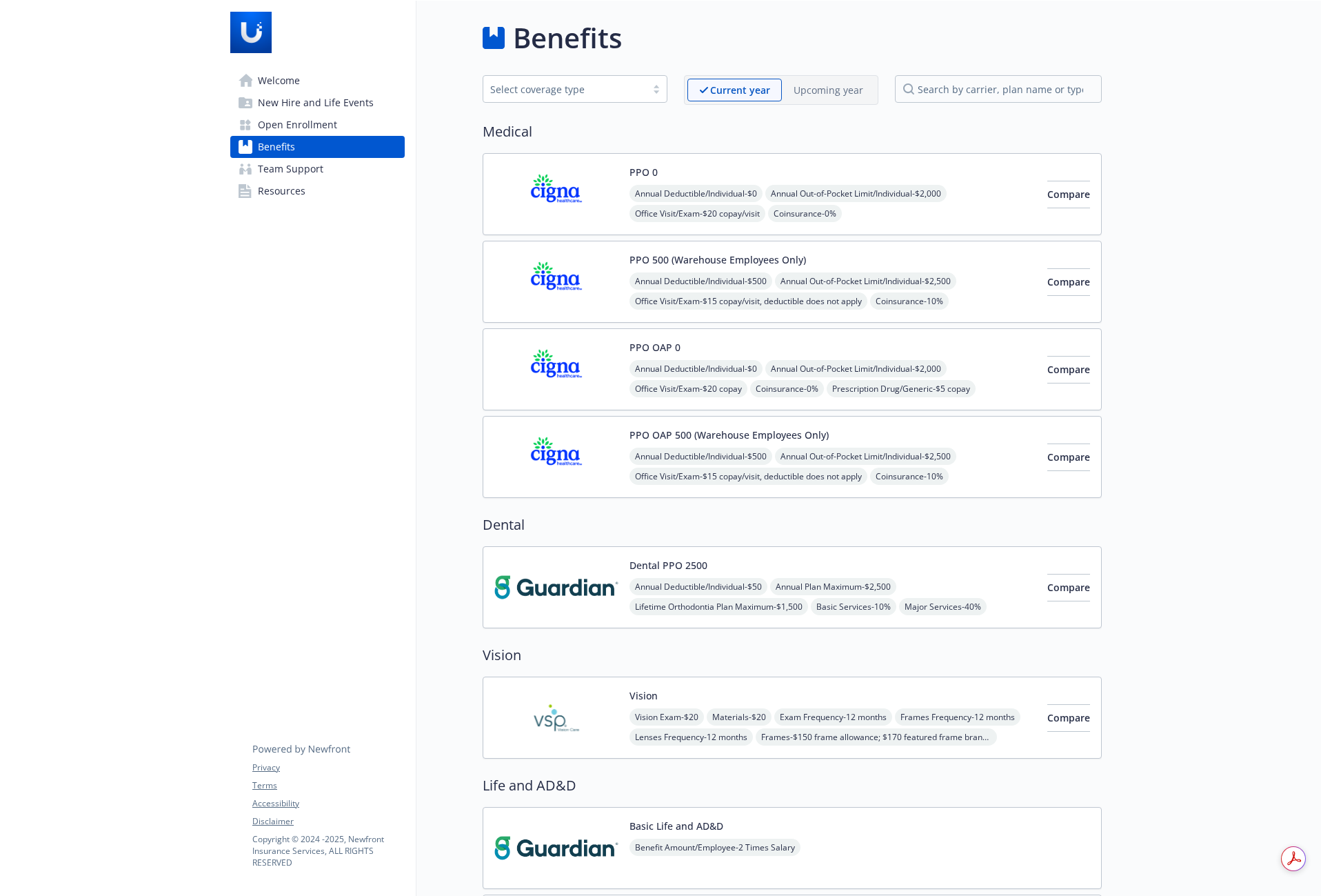
click at [569, 180] on img at bounding box center [556, 194] width 124 height 59
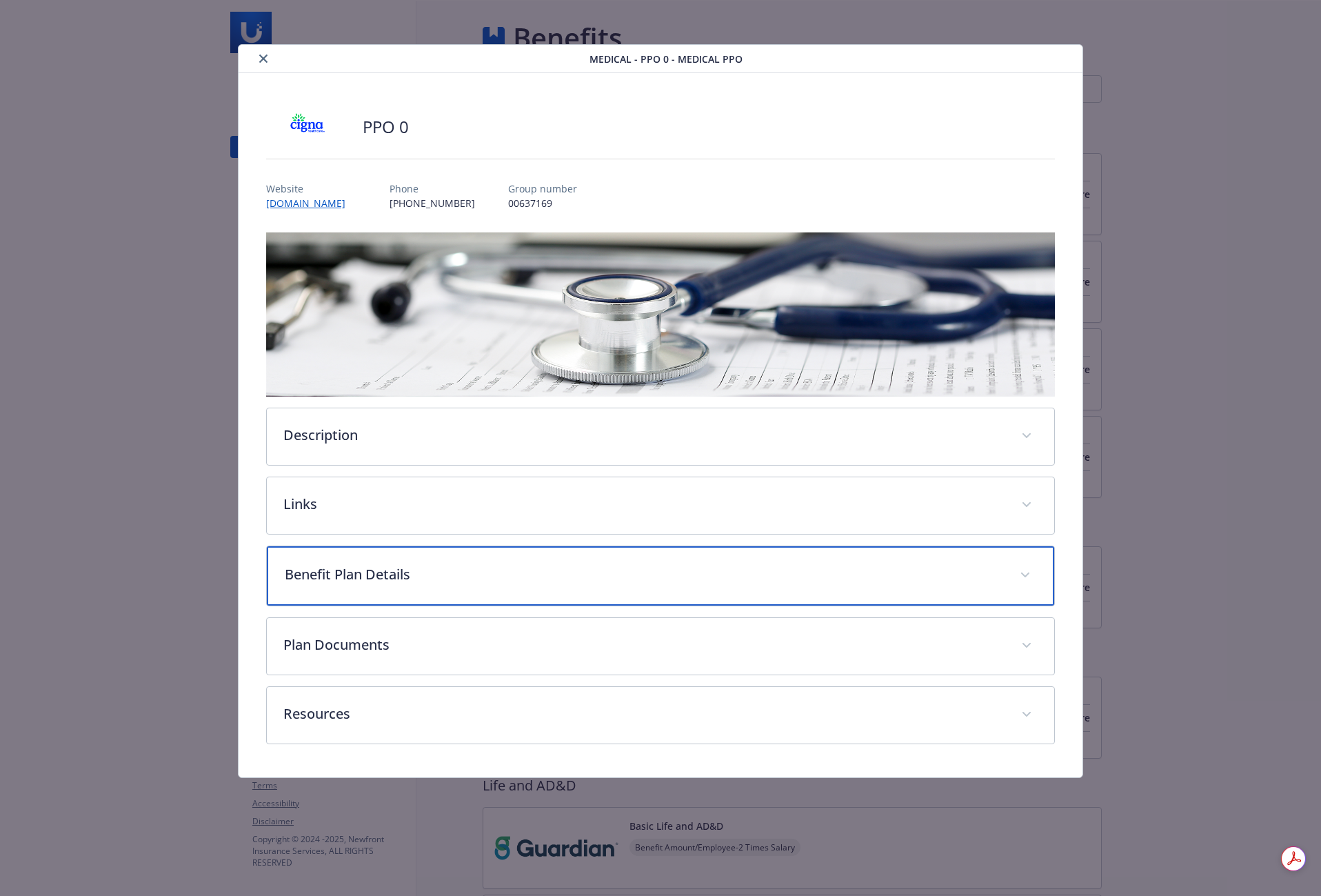
click at [395, 565] on p "Benefit Plan Details" at bounding box center [644, 574] width 718 height 21
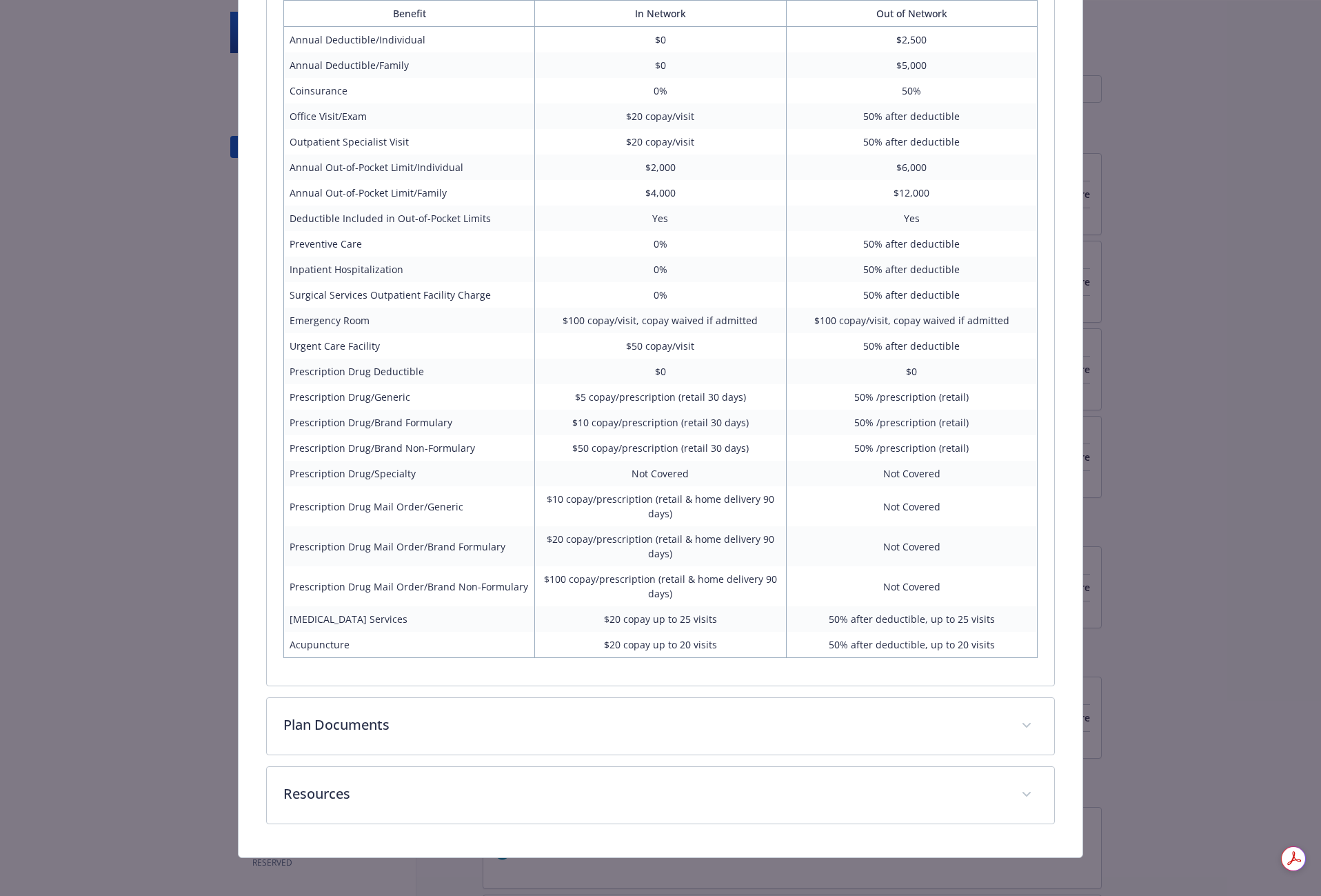
scroll to position [617, 0]
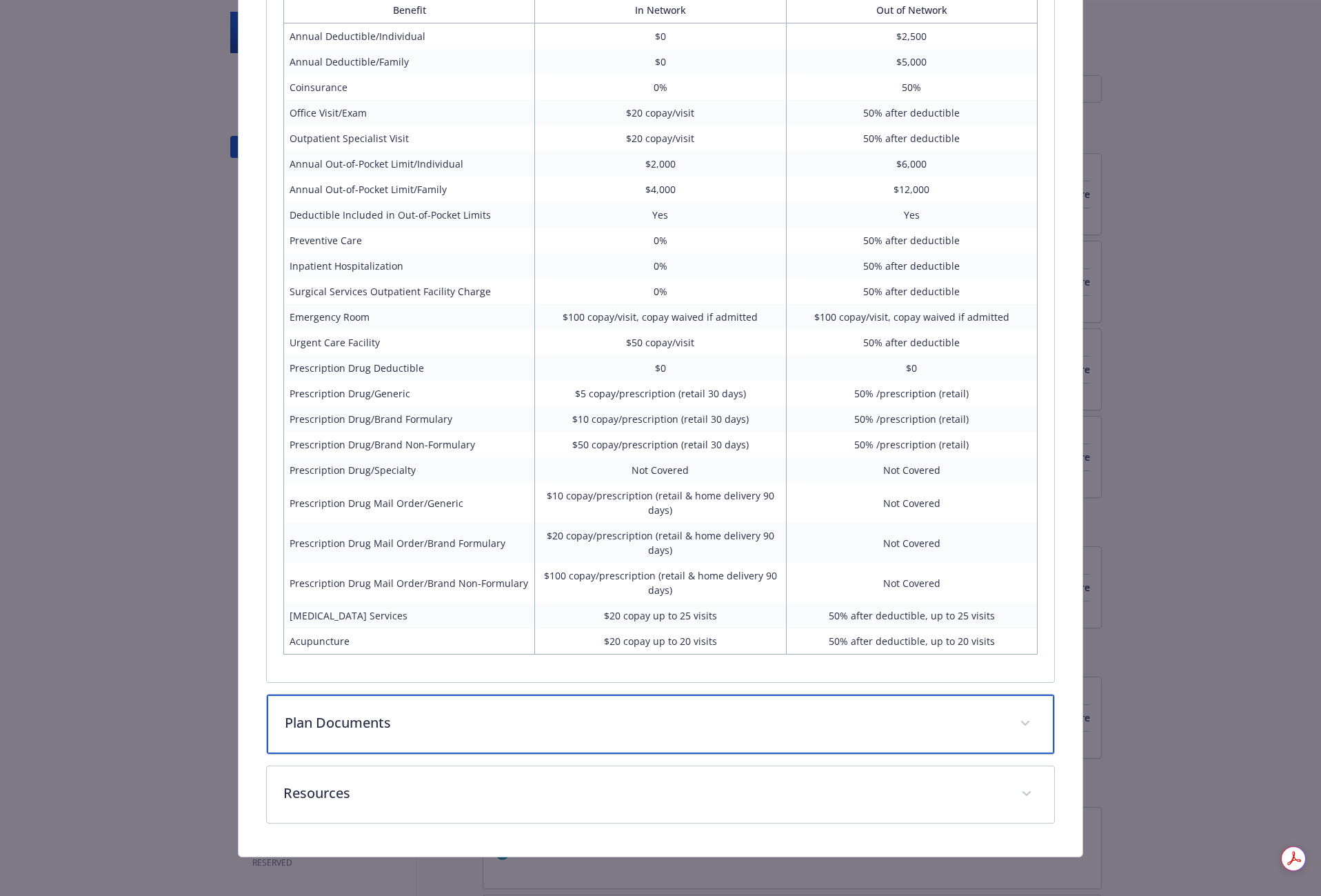
click at [477, 721] on p "Plan Documents" at bounding box center [644, 723] width 718 height 21
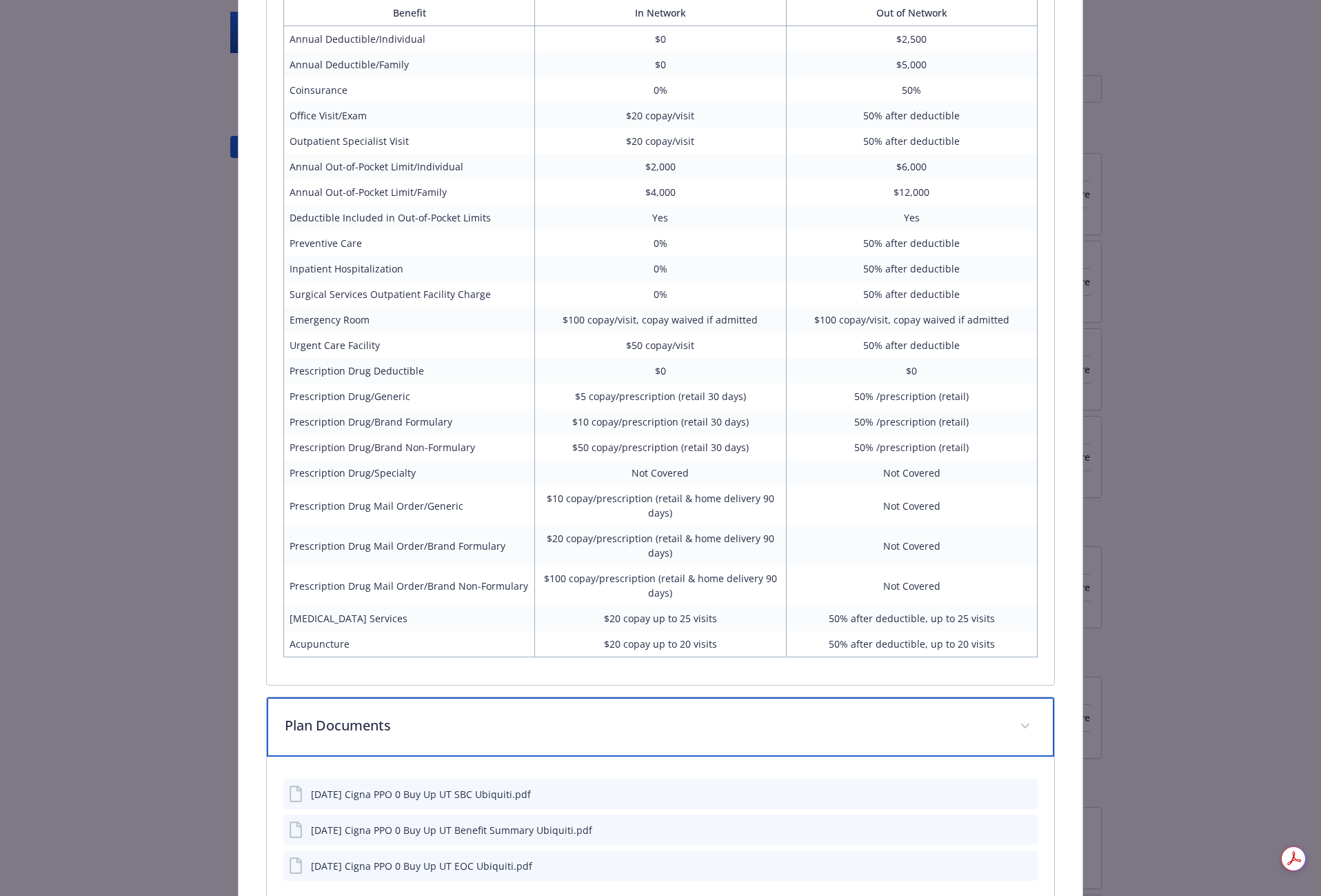
scroll to position [769, 0]
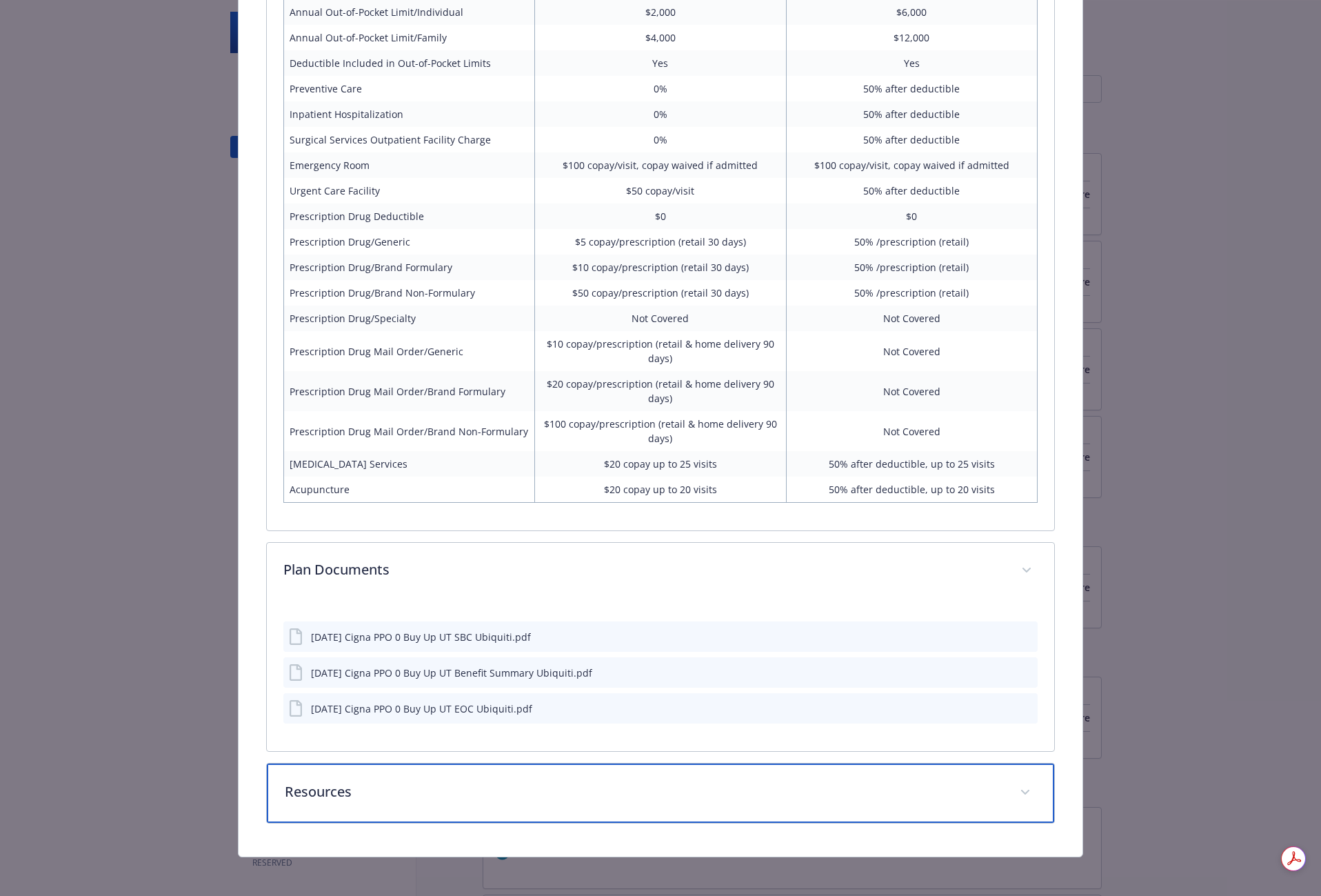
click at [571, 784] on p "Resources" at bounding box center [644, 791] width 718 height 21
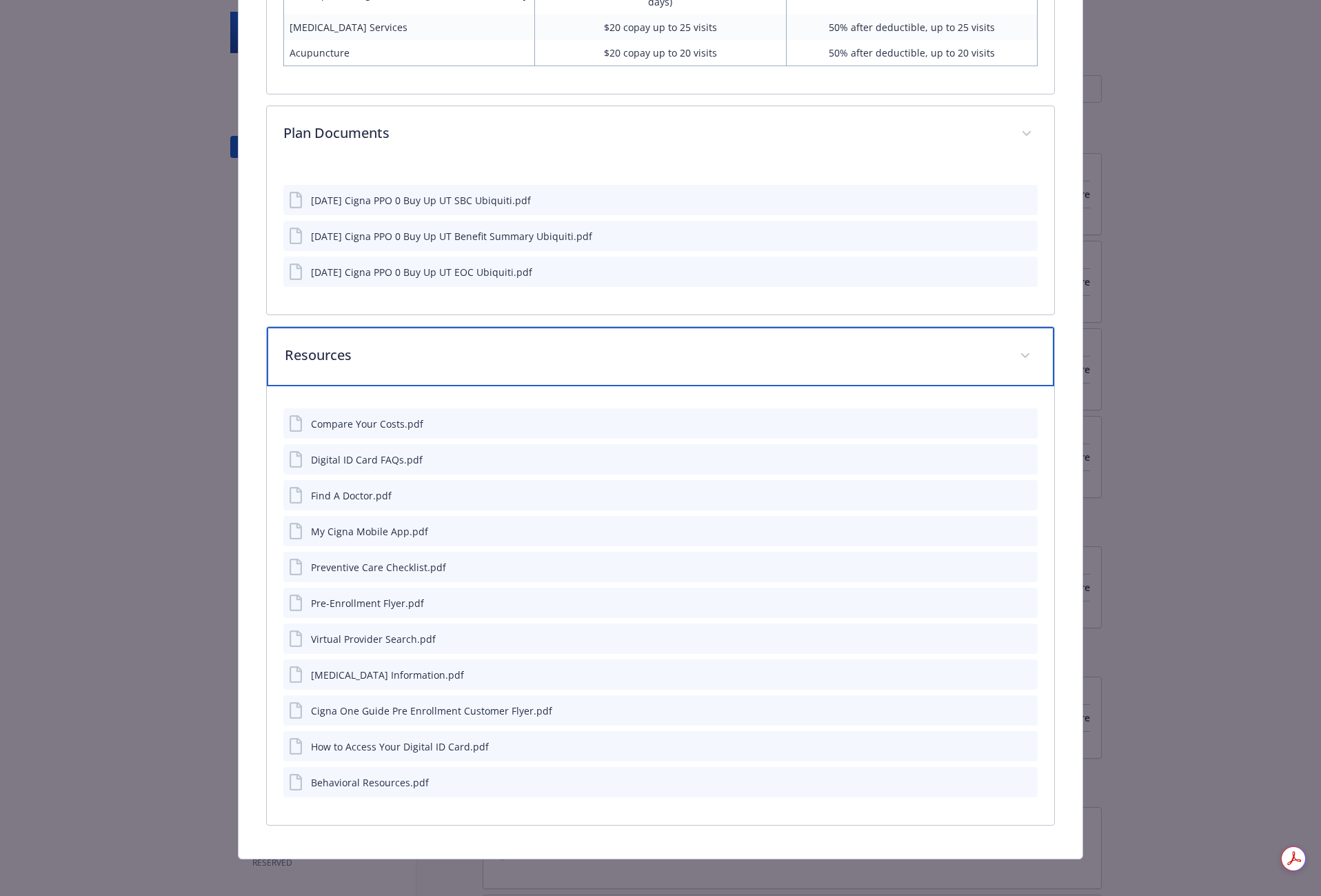
scroll to position [1207, 0]
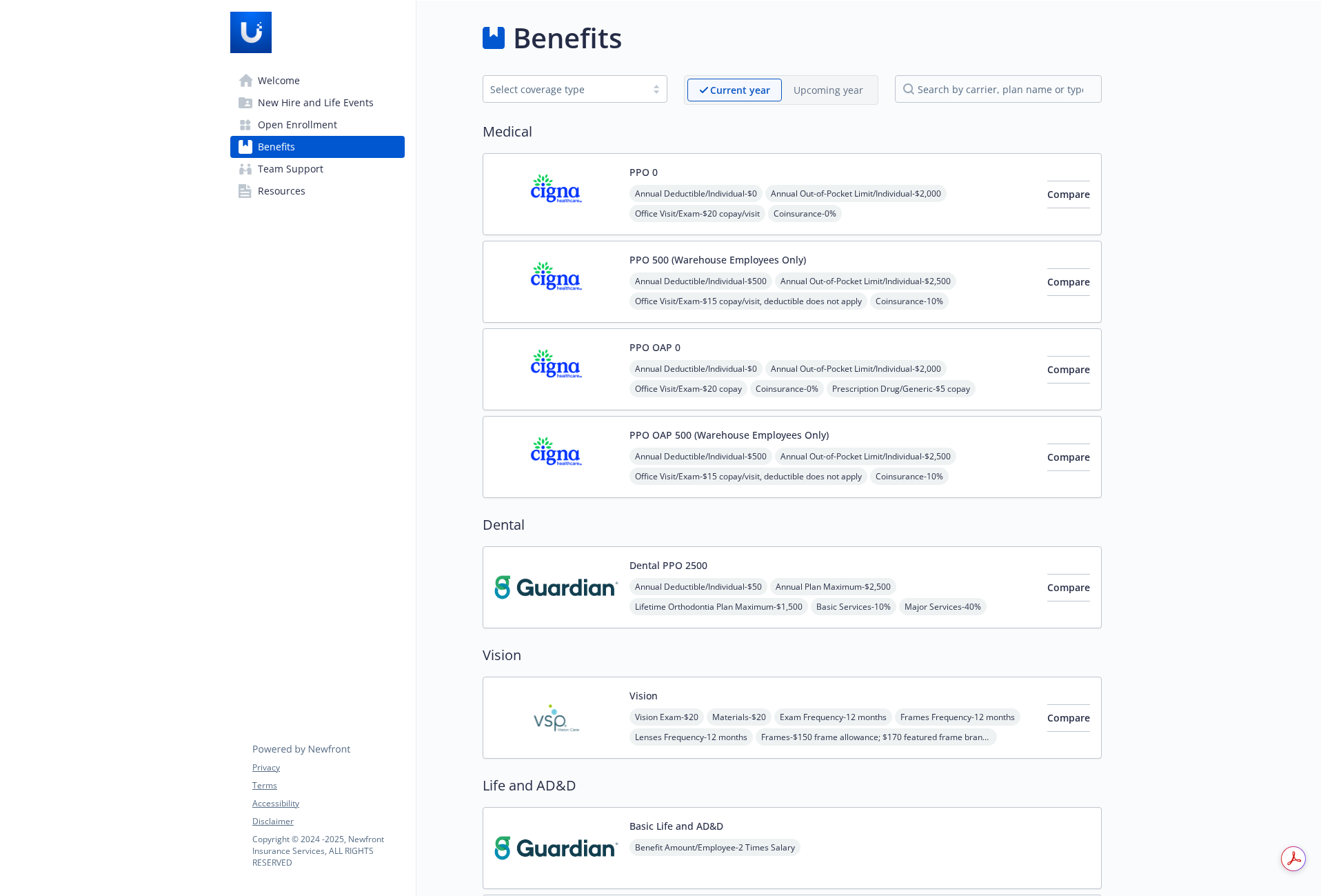
click at [298, 162] on span "Team Support" at bounding box center [291, 169] width 66 height 22
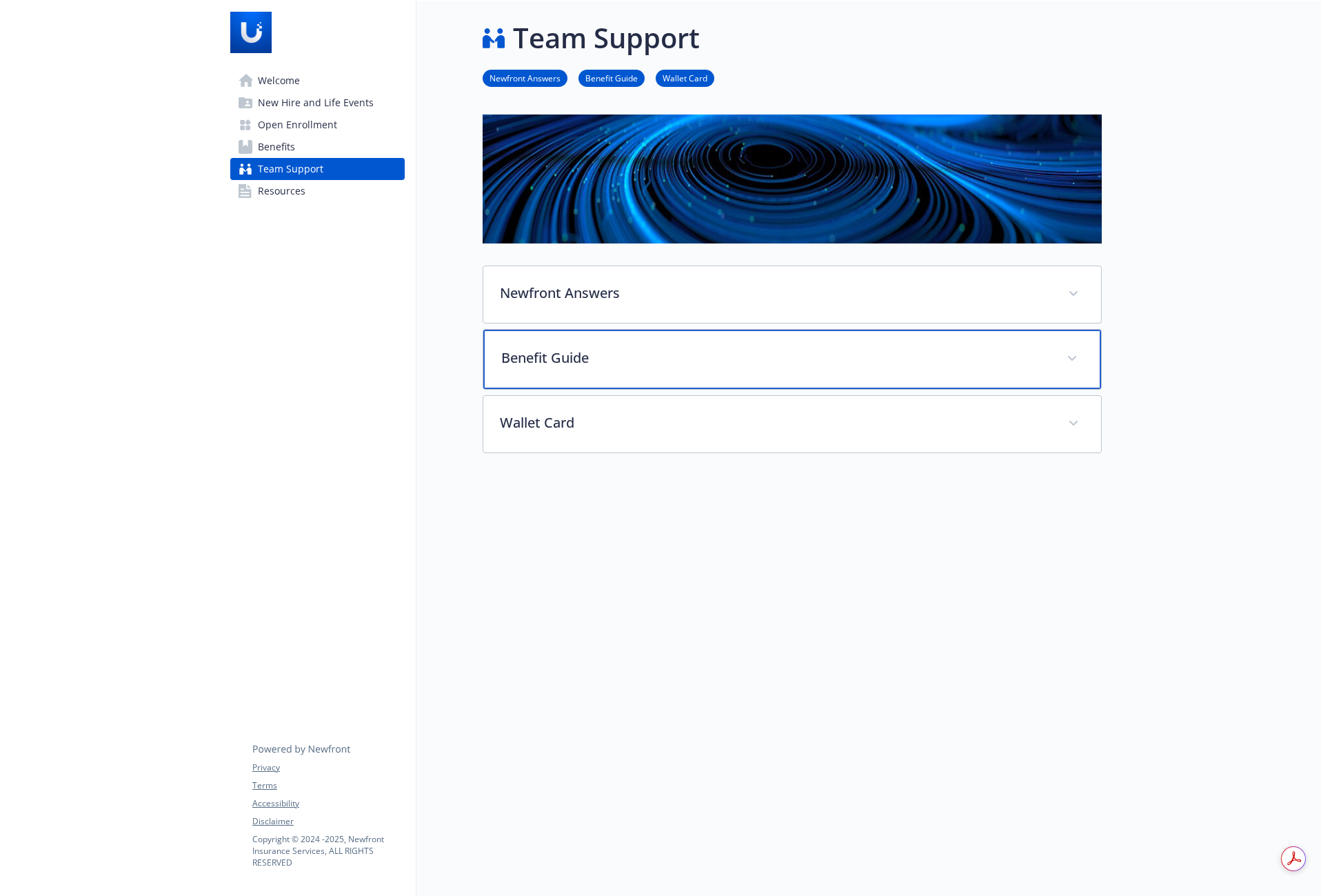
click at [522, 366] on p "Benefit Guide" at bounding box center [776, 358] width 549 height 21
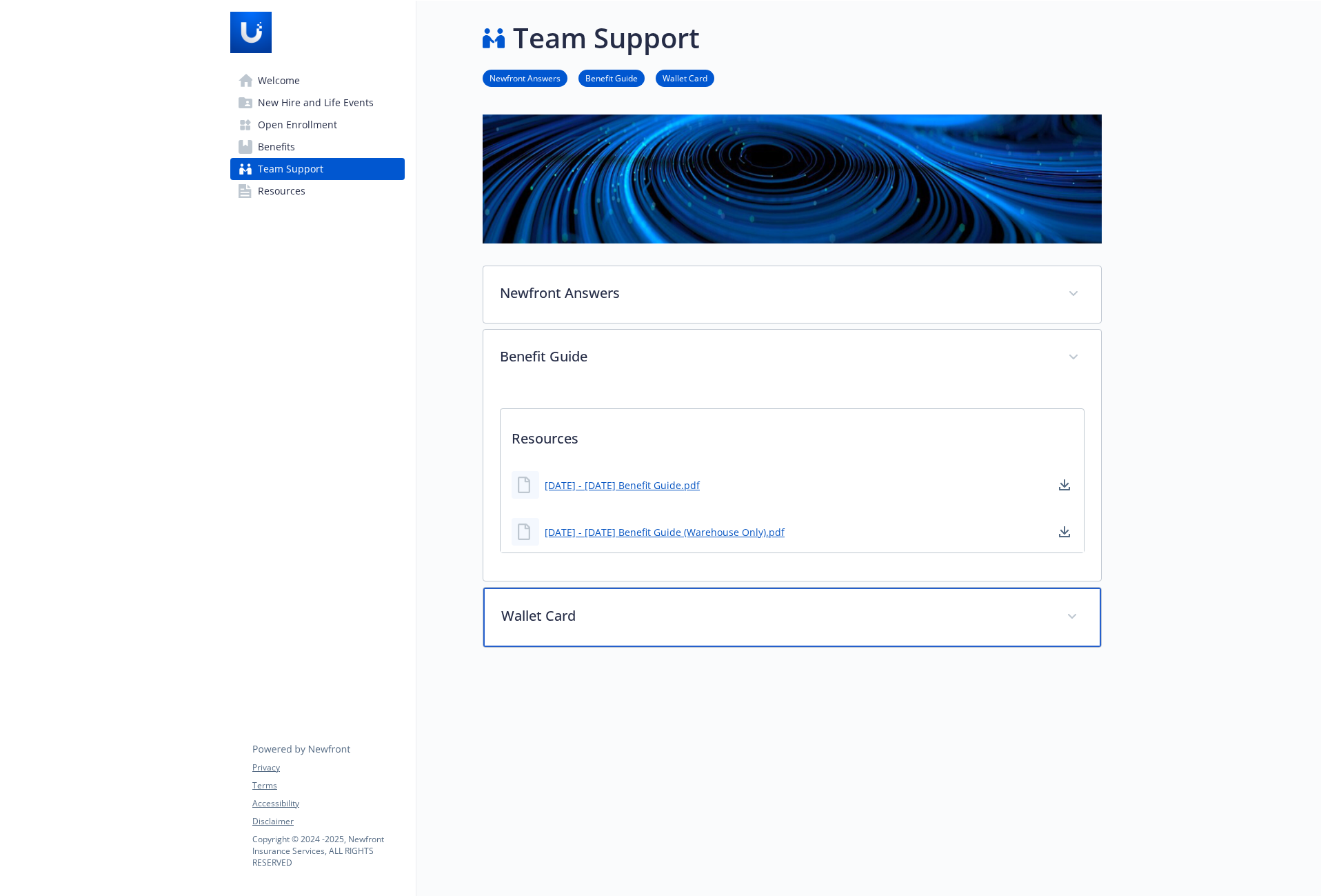
click at [552, 616] on p "Wallet Card" at bounding box center [776, 616] width 549 height 21
click at [552, 615] on p "Wallet Card" at bounding box center [776, 616] width 549 height 21
drag, startPoint x: 541, startPoint y: 611, endPoint x: 531, endPoint y: 571, distance: 41.2
click at [540, 611] on p "Wallet Card" at bounding box center [776, 616] width 549 height 21
click at [532, 614] on p "Wallet Card" at bounding box center [776, 616] width 549 height 21
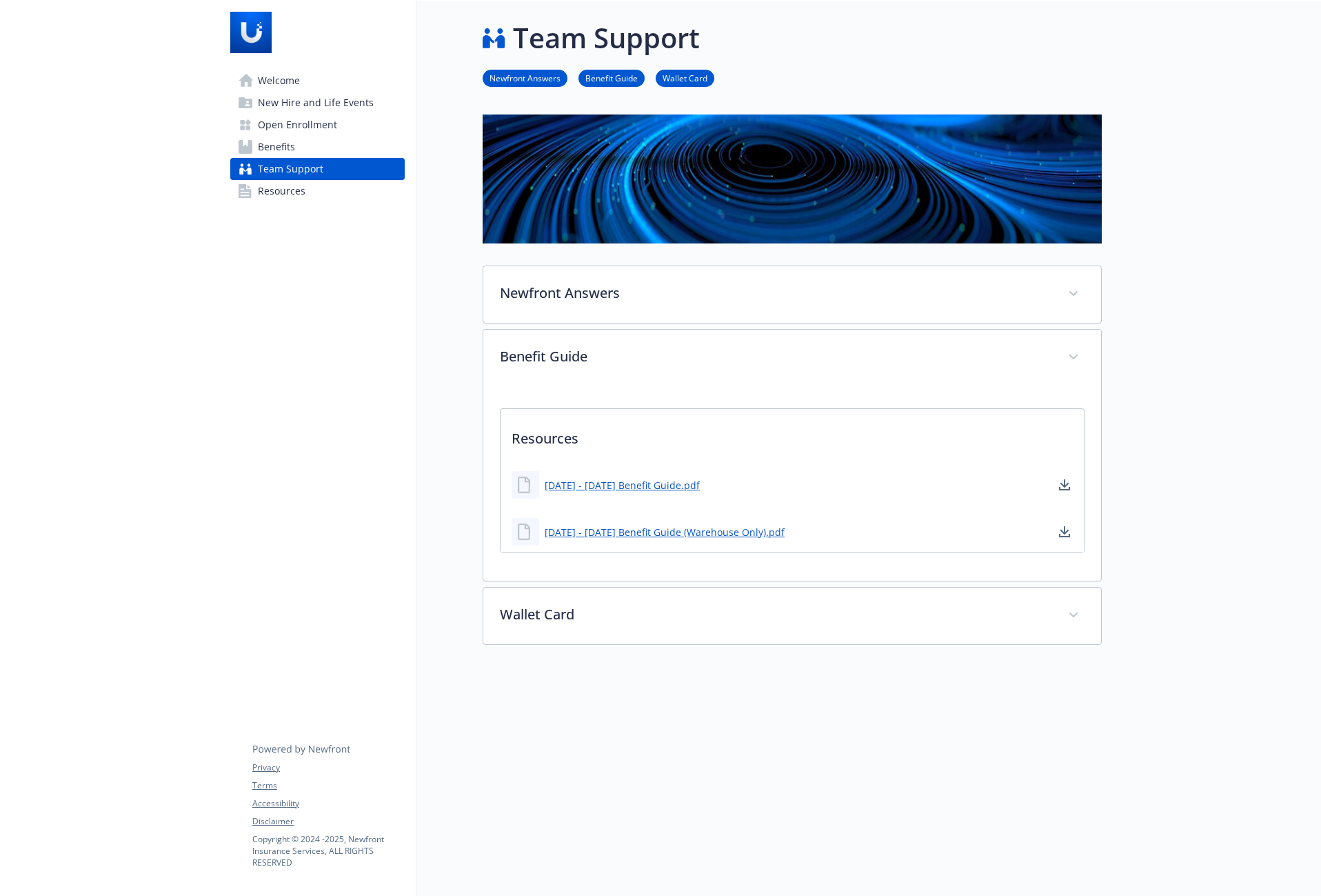
click at [263, 189] on span "Resources" at bounding box center [282, 191] width 47 height 22
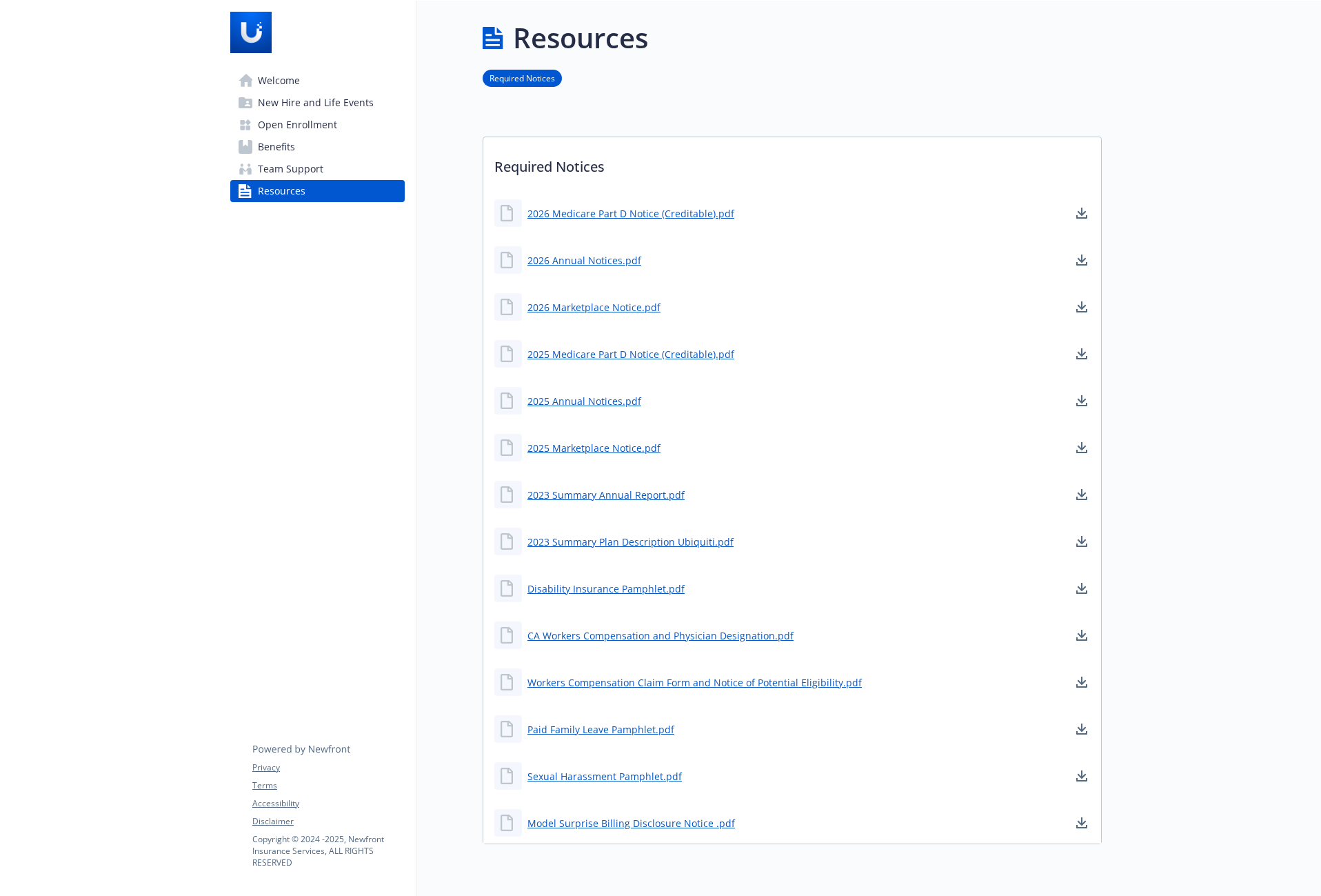
click at [268, 78] on span "Welcome" at bounding box center [279, 80] width 42 height 22
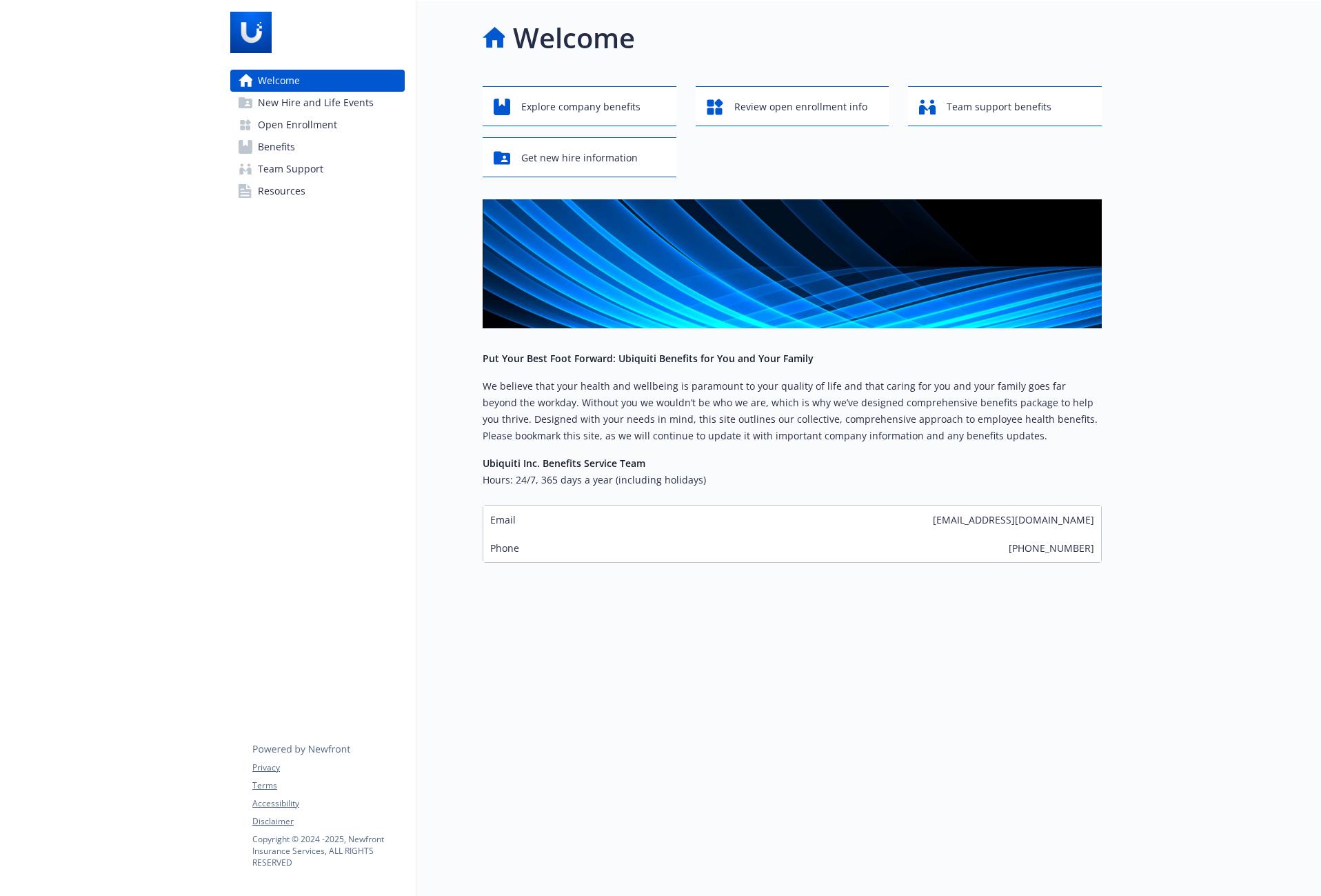
click at [282, 100] on span "New Hire and Life Events" at bounding box center [316, 102] width 116 height 22
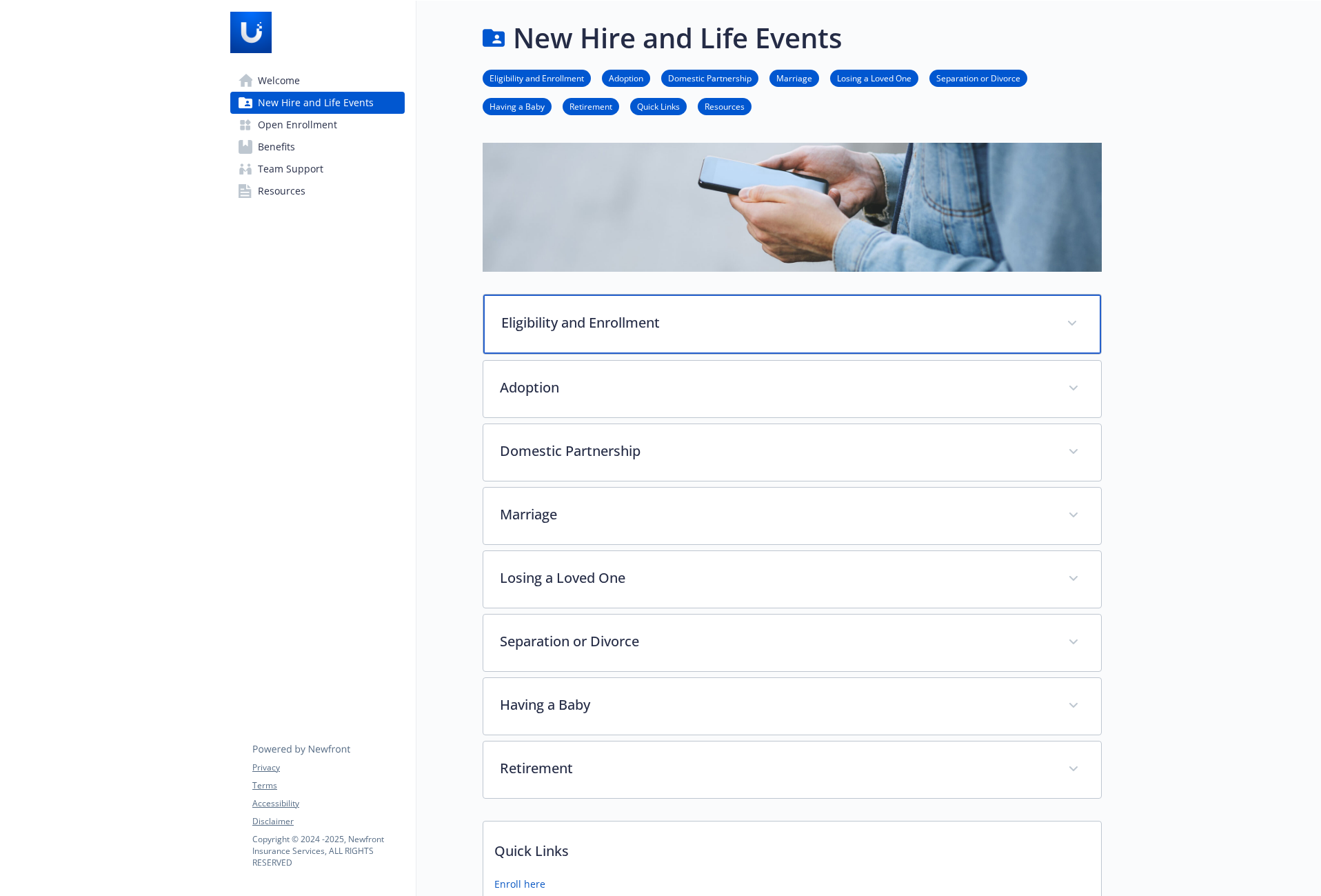
click at [1068, 325] on icon at bounding box center [1072, 323] width 8 height 5
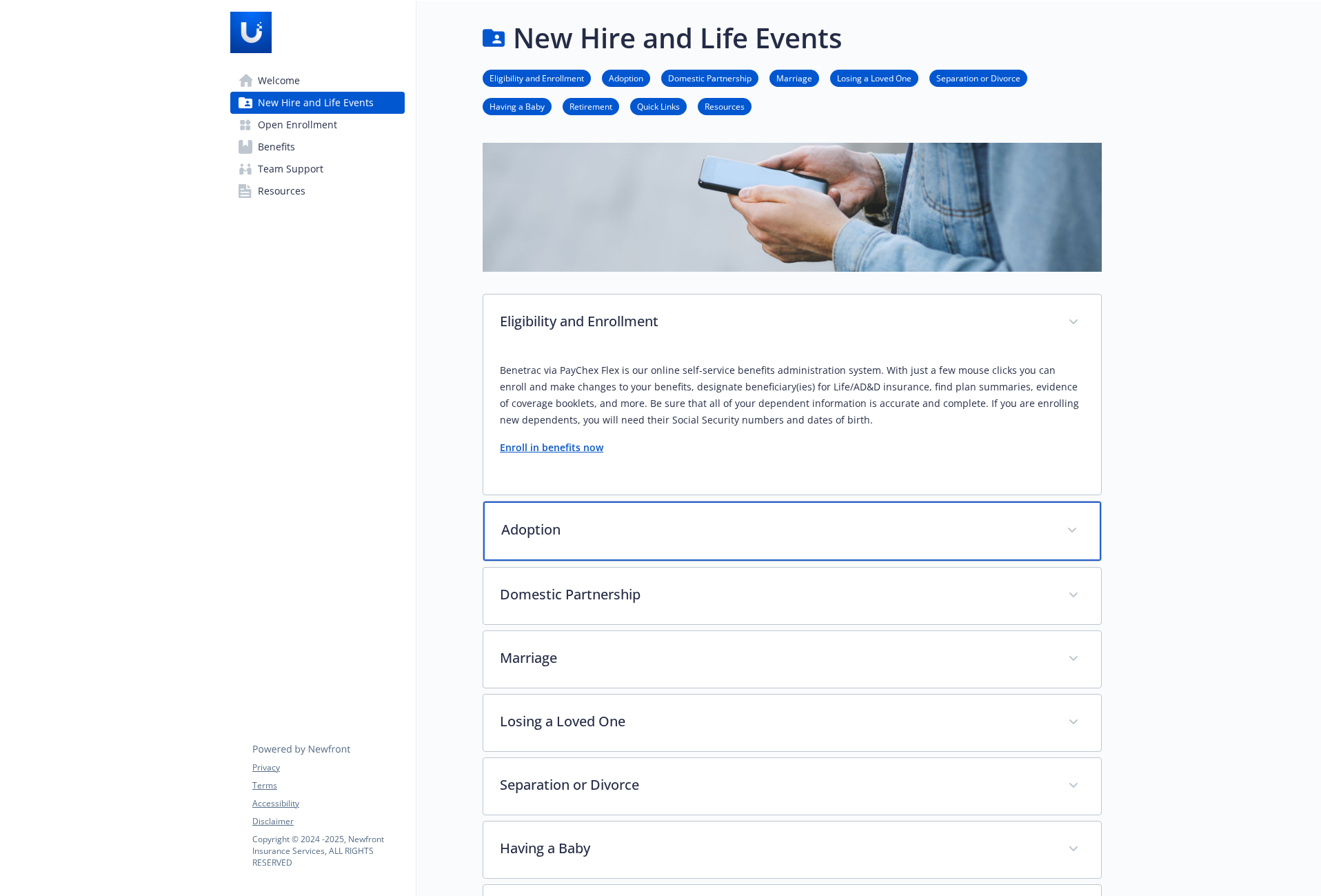
click at [725, 531] on p "Adoption" at bounding box center [776, 530] width 549 height 21
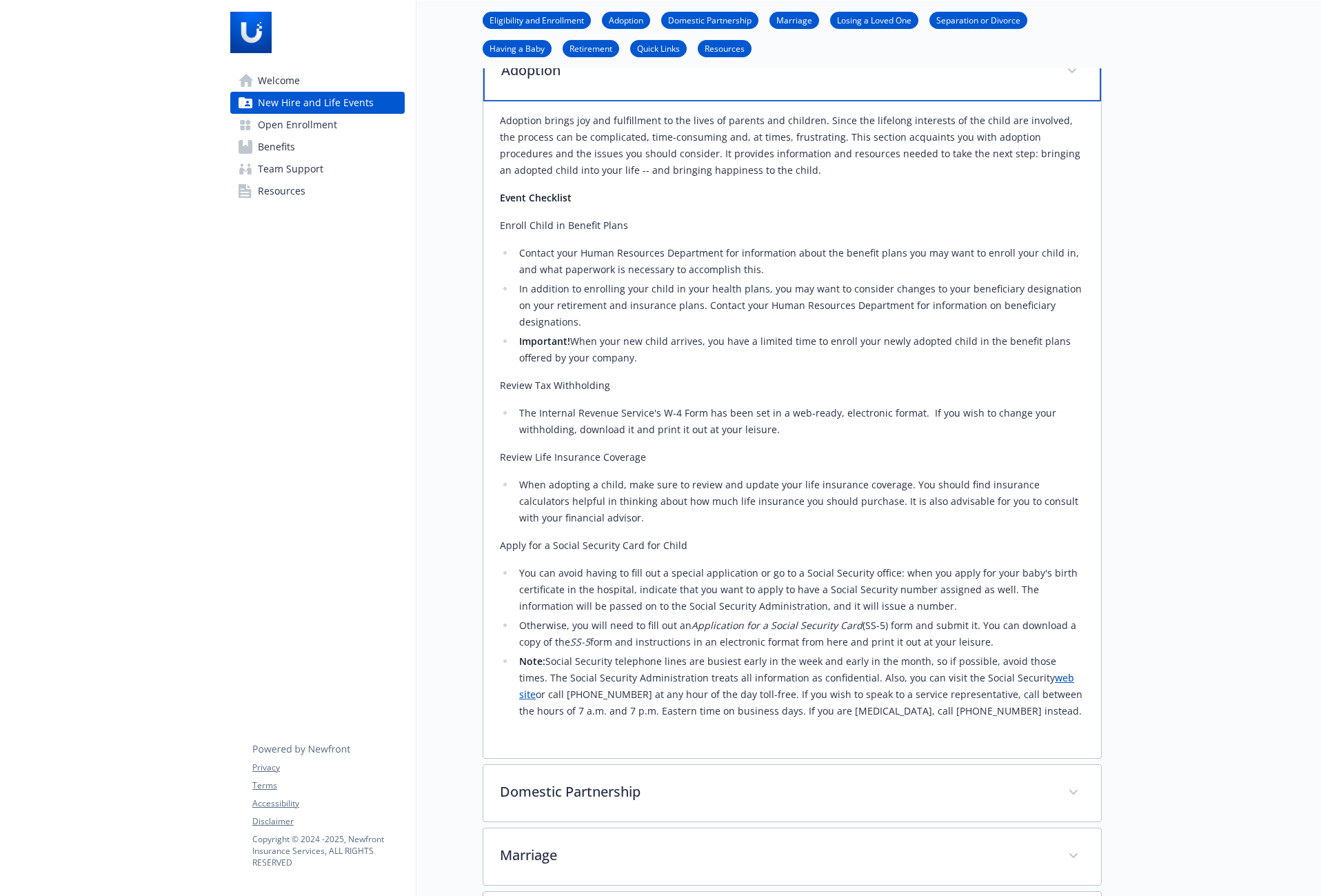
scroll to position [690, 11]
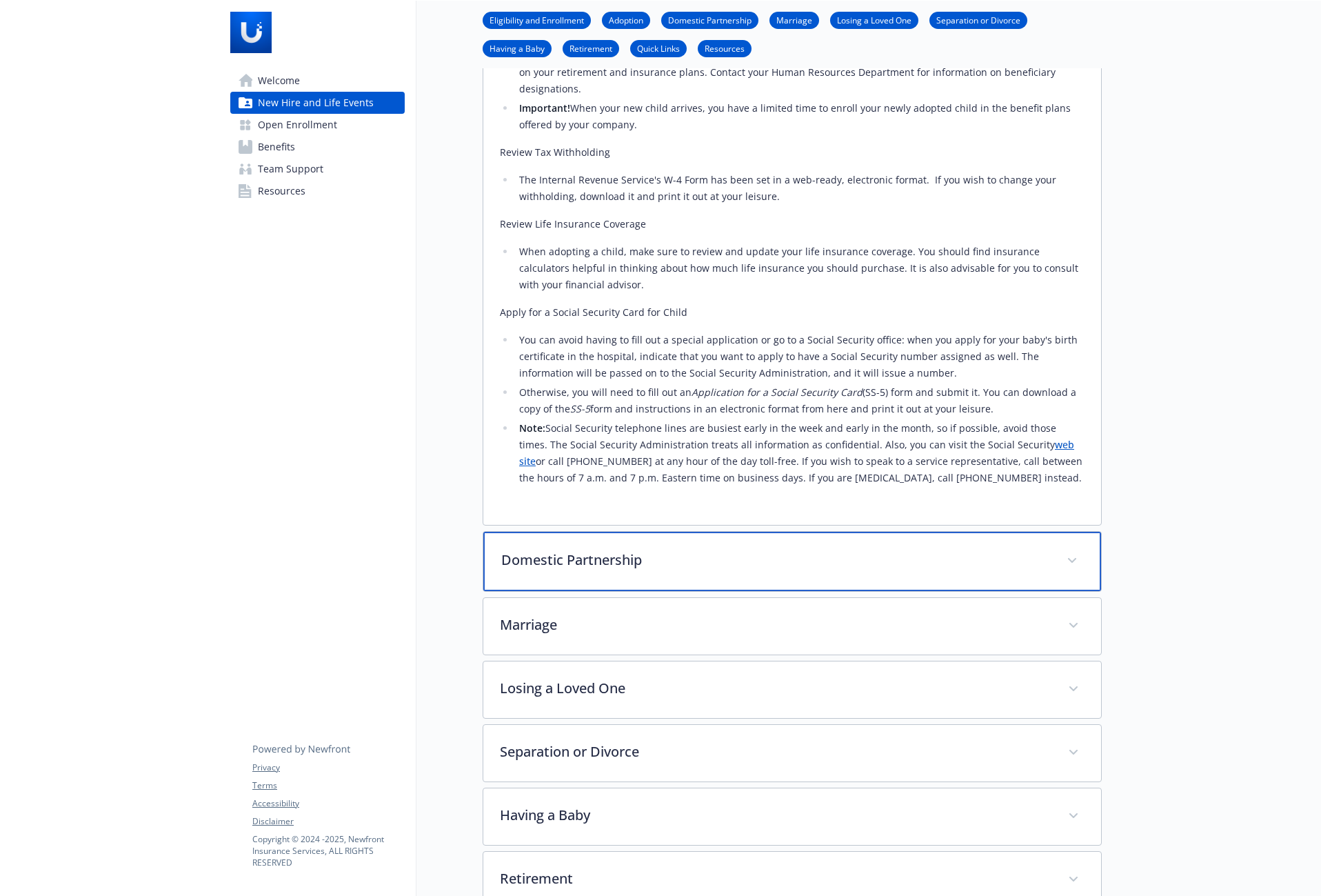
click at [682, 569] on div "Domestic Partnership" at bounding box center [791, 561] width 617 height 60
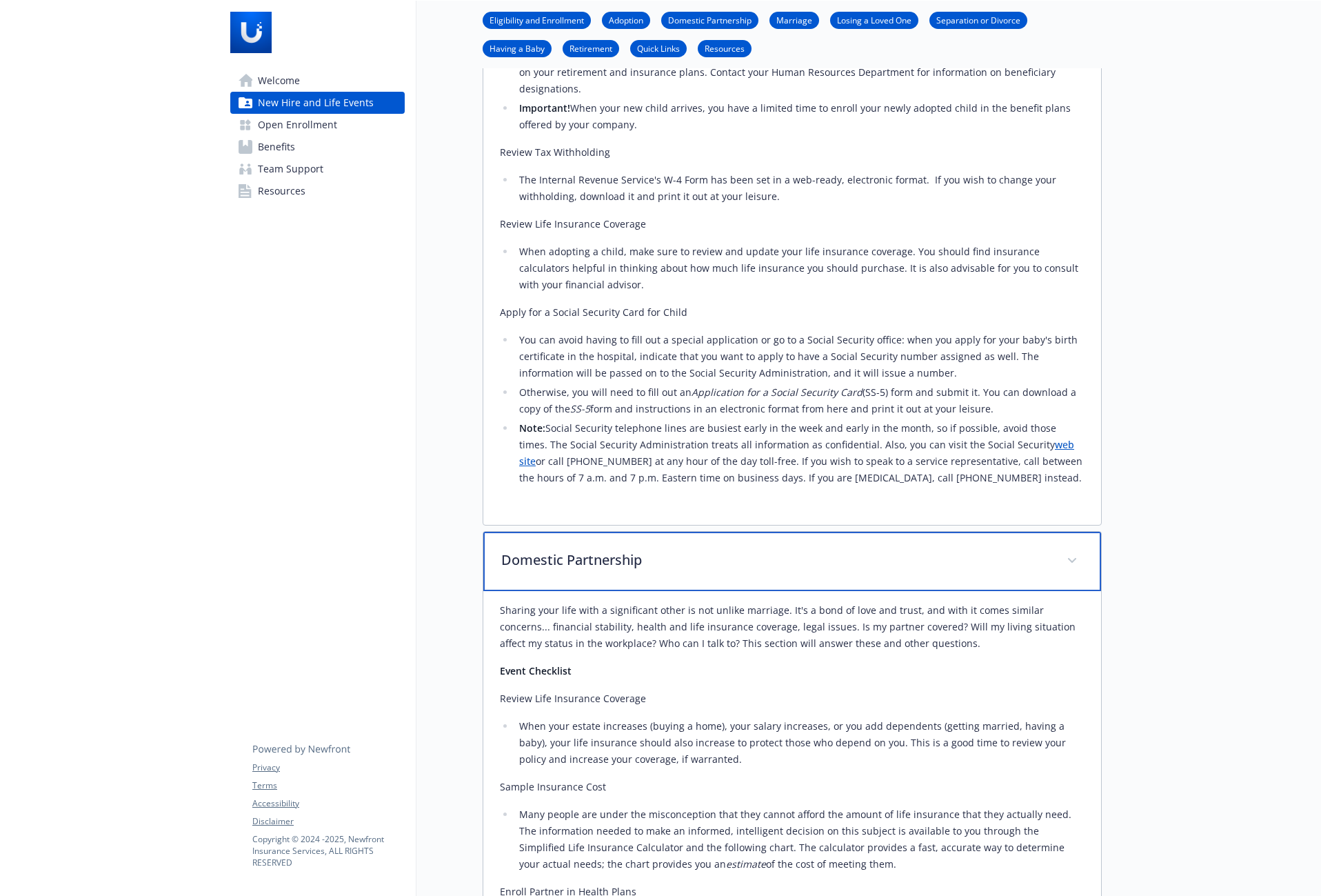
click at [682, 569] on div "Domestic Partnership" at bounding box center [791, 561] width 617 height 60
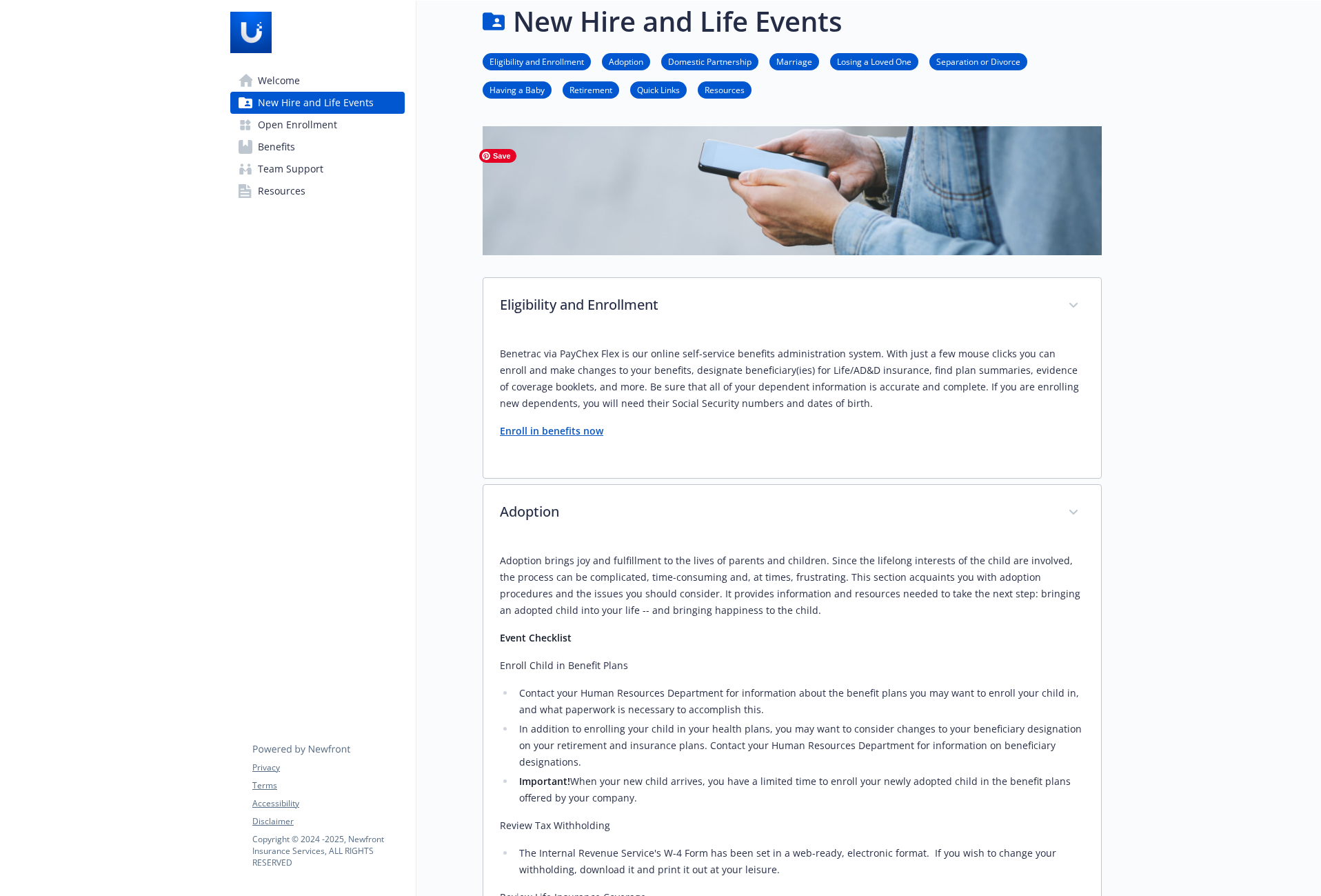
scroll to position [0, 11]
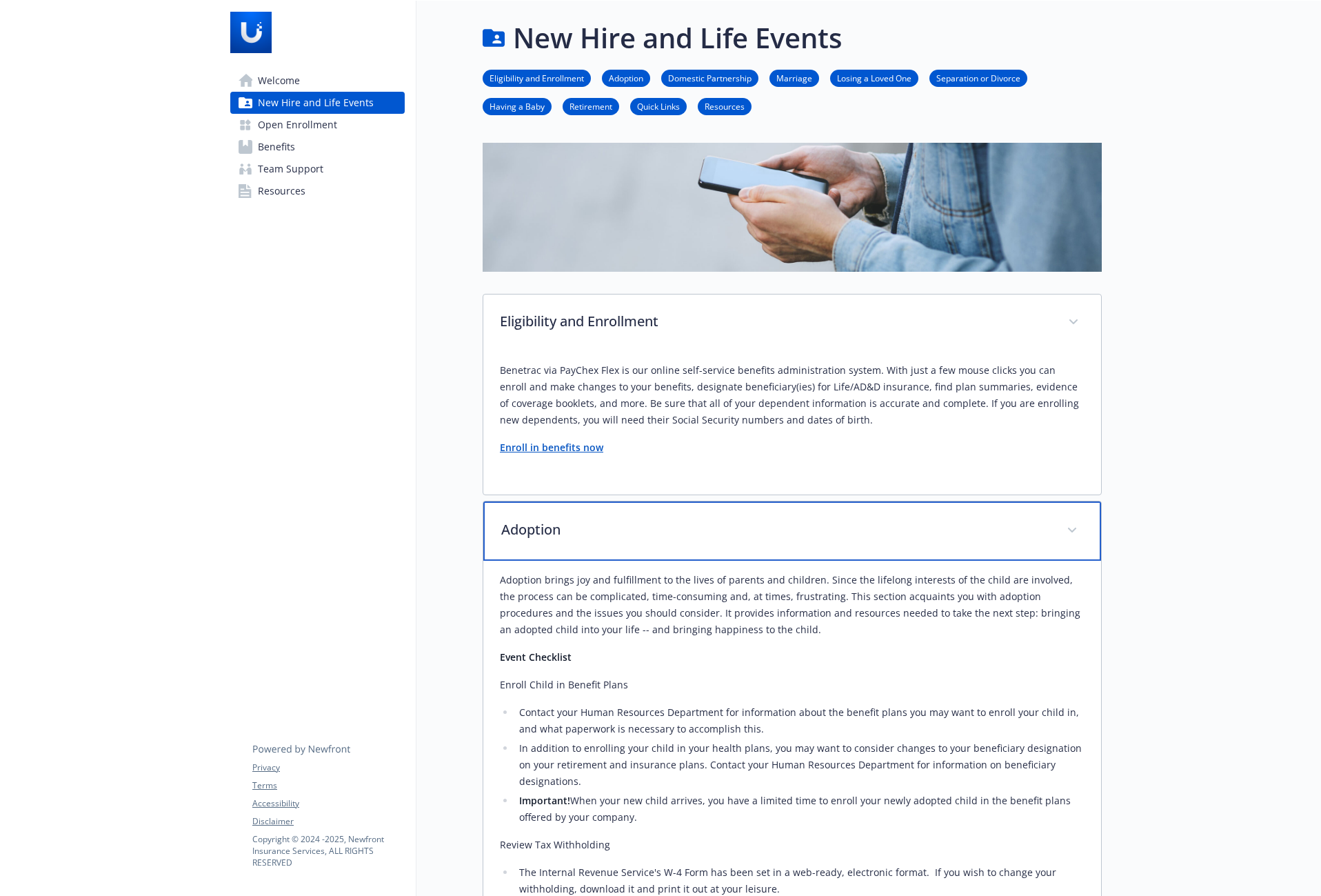
drag, startPoint x: 656, startPoint y: 526, endPoint x: 655, endPoint y: 543, distance: 17.0
click at [656, 527] on p "Adoption" at bounding box center [776, 530] width 549 height 21
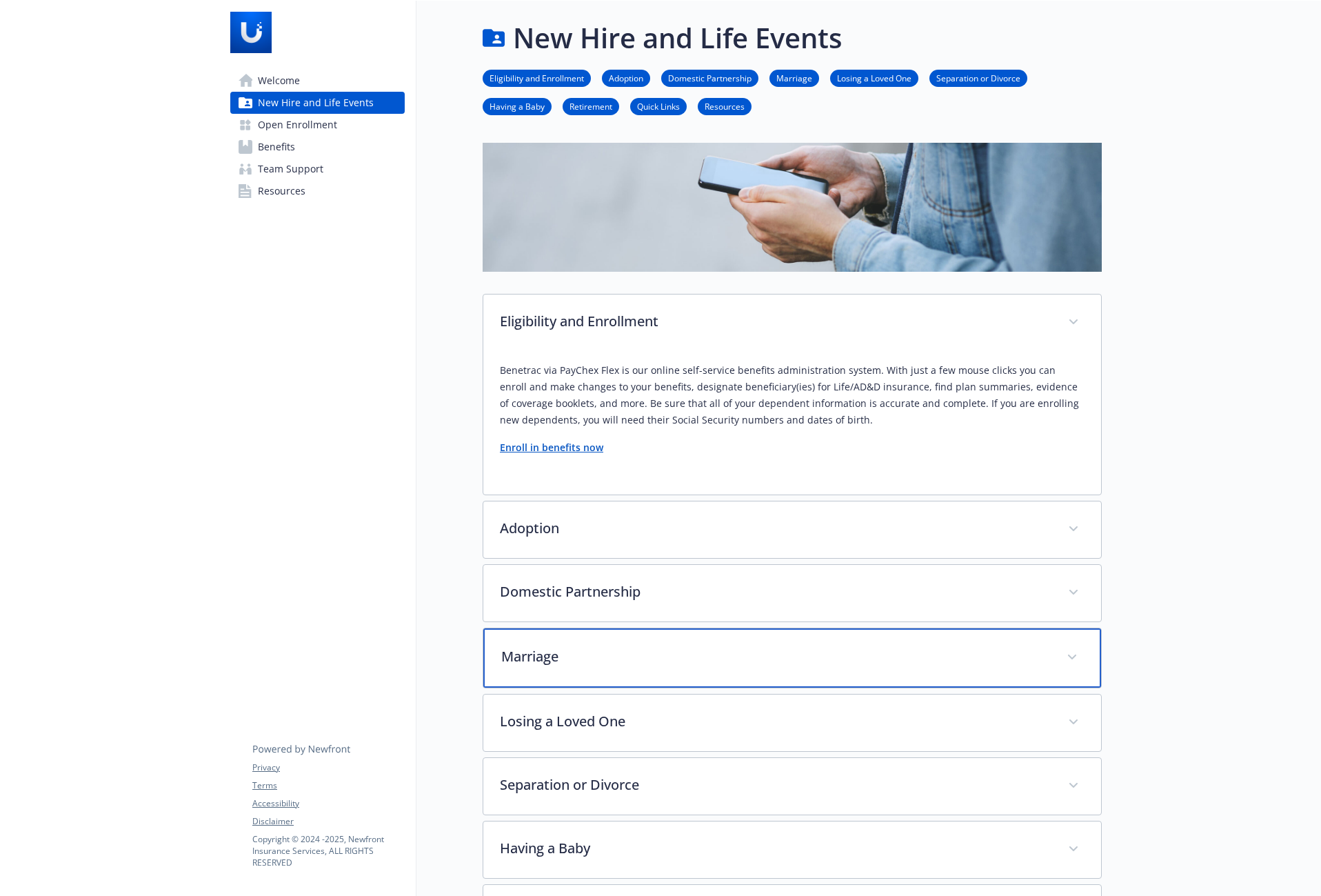
click at [656, 669] on div "Marriage" at bounding box center [791, 658] width 617 height 60
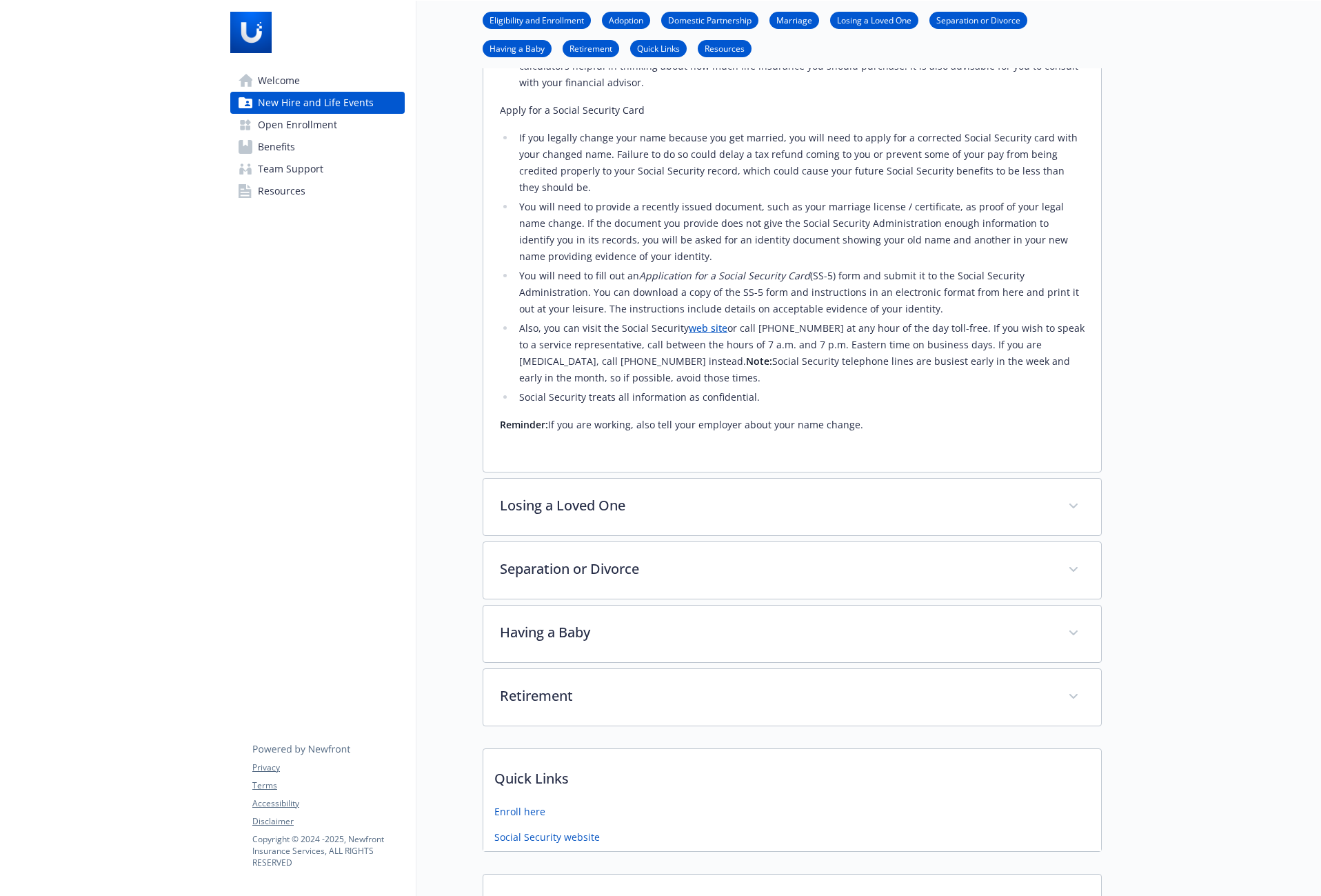
scroll to position [1149, 11]
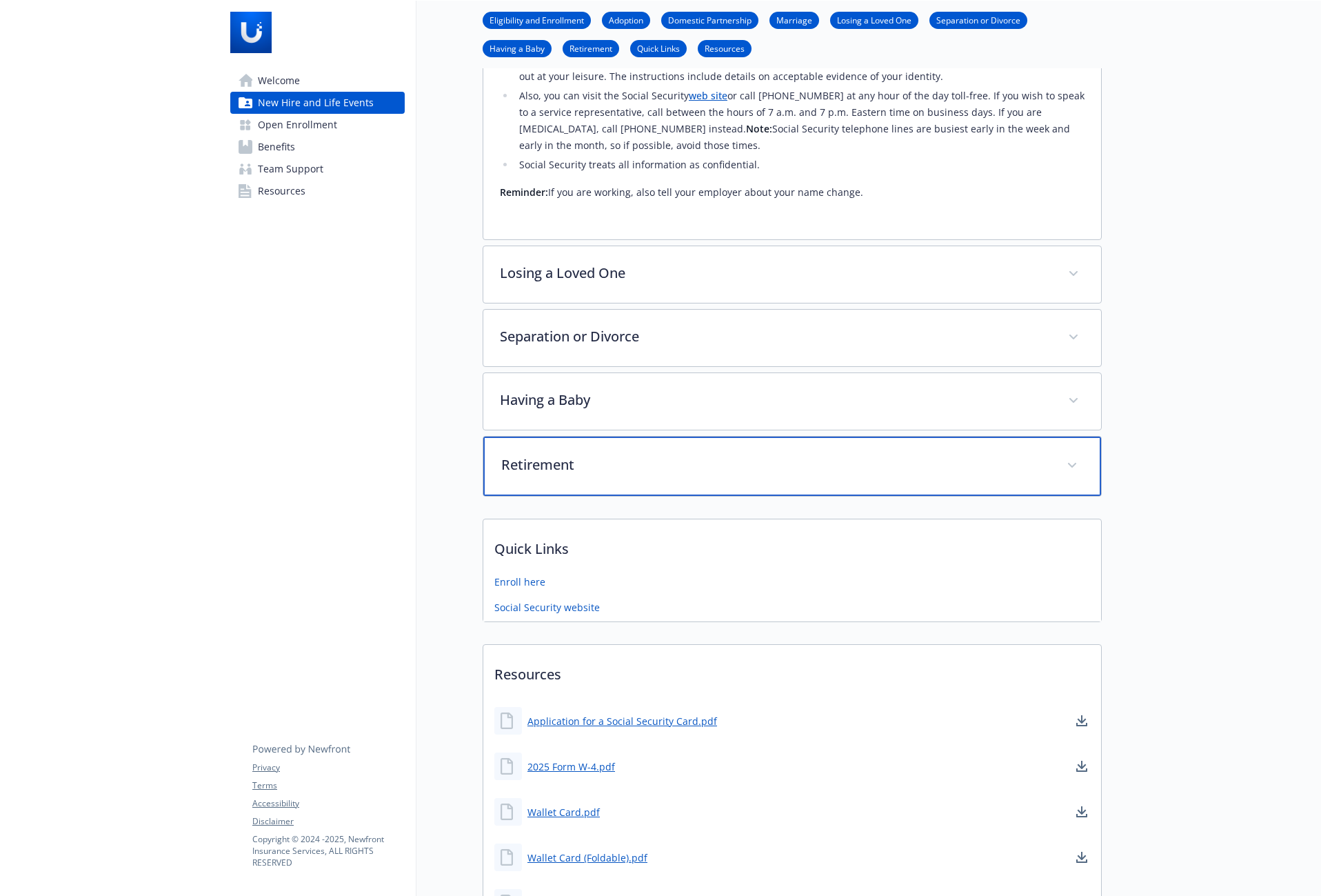
click at [1014, 455] on div "Retirement" at bounding box center [791, 466] width 617 height 60
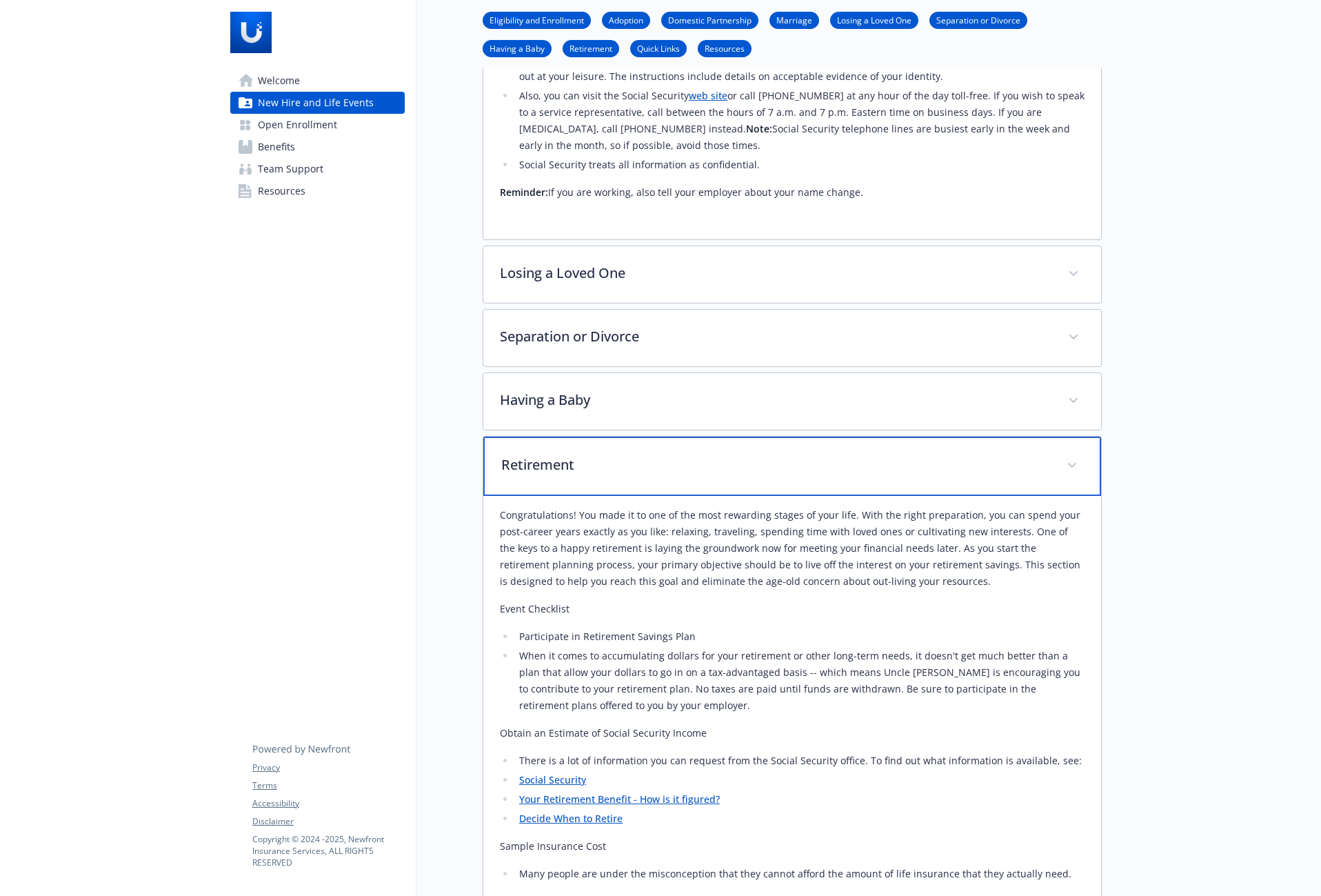
click at [1016, 454] on p "Retirement" at bounding box center [776, 465] width 549 height 21
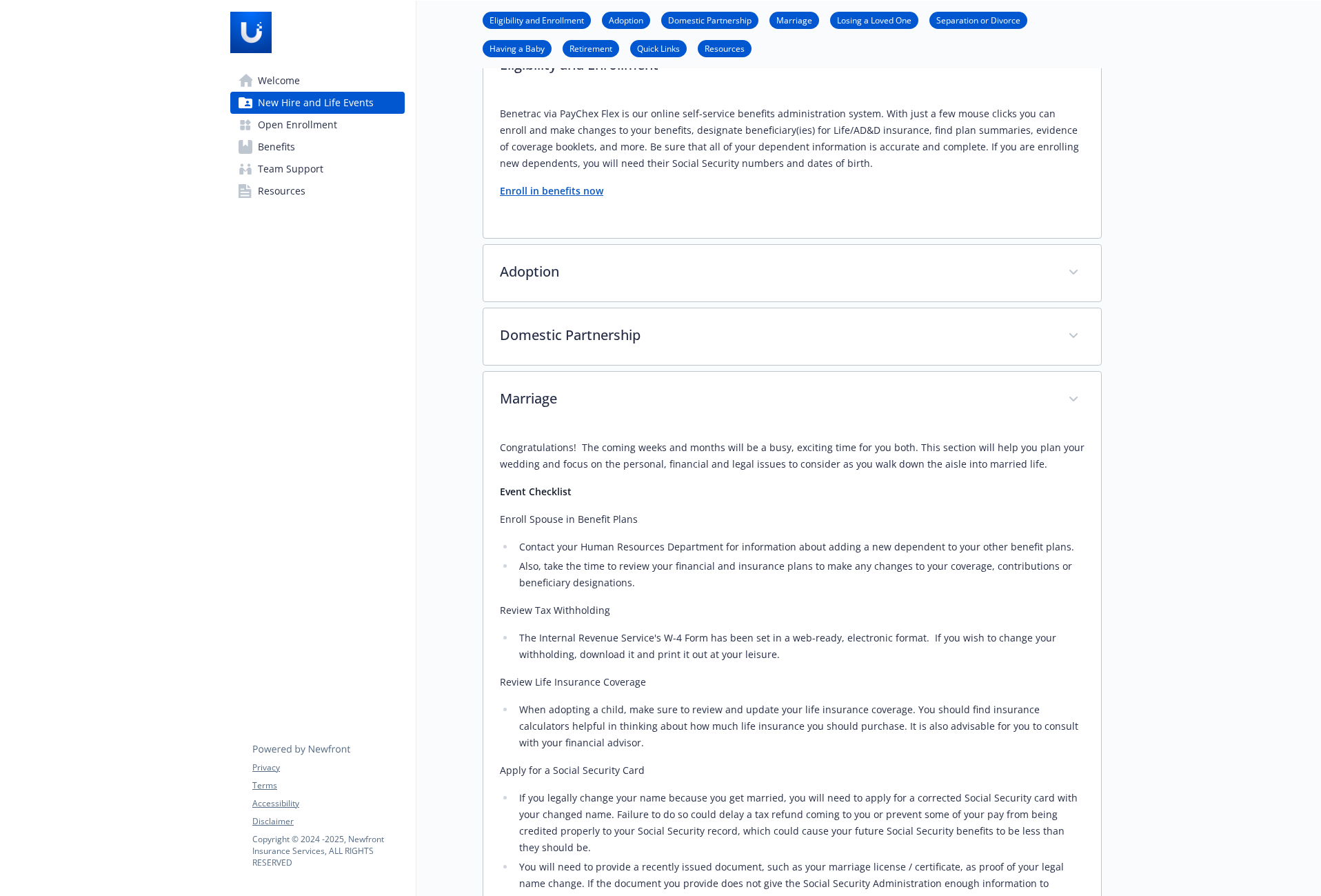
scroll to position [162, 11]
